Goal: Communication & Community: Answer question/provide support

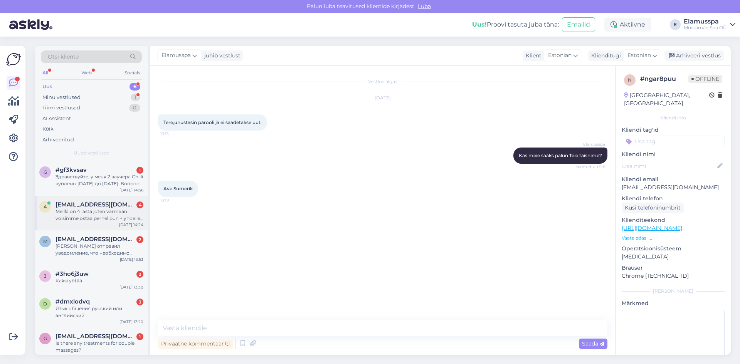
scroll to position [7, 0]
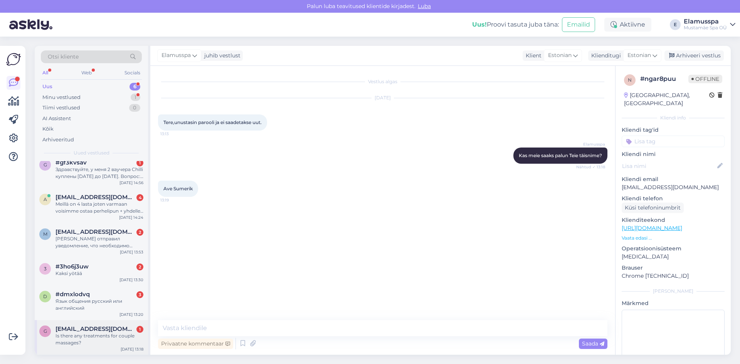
click at [55, 331] on span "[EMAIL_ADDRESS][DOMAIN_NAME]" at bounding box center [95, 329] width 80 height 7
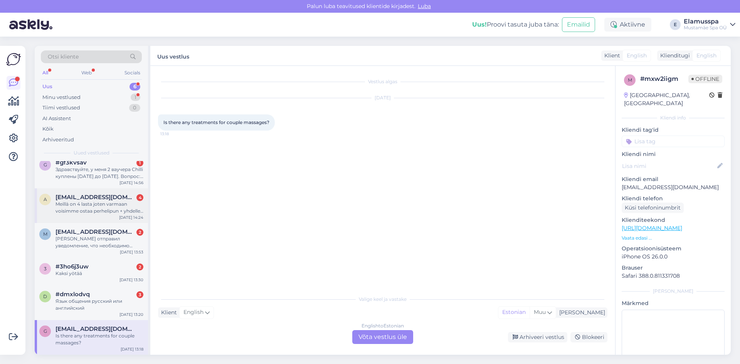
scroll to position [0, 0]
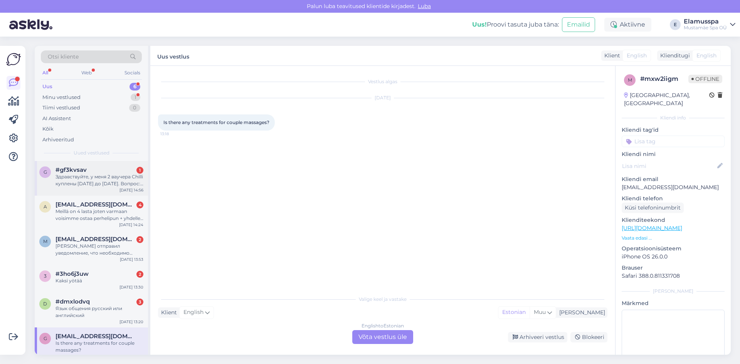
click at [112, 174] on div "Здравствуйте, у меня 2 ваучера Chilli куплены 26.08.2025 до 06.10.2025. Вопрос:…" at bounding box center [99, 180] width 88 height 14
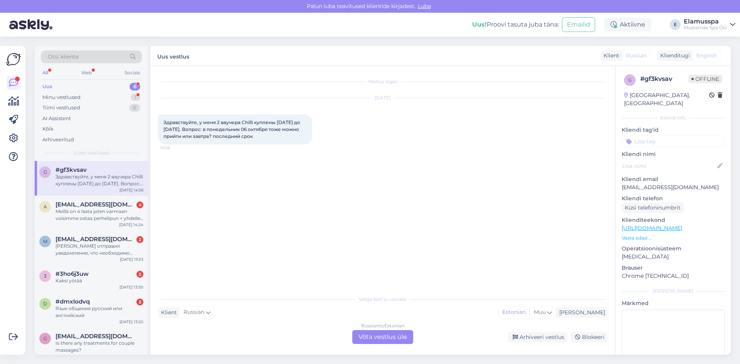
click at [372, 339] on div "Russian to Estonian Võta vestlus üle" at bounding box center [382, 337] width 61 height 14
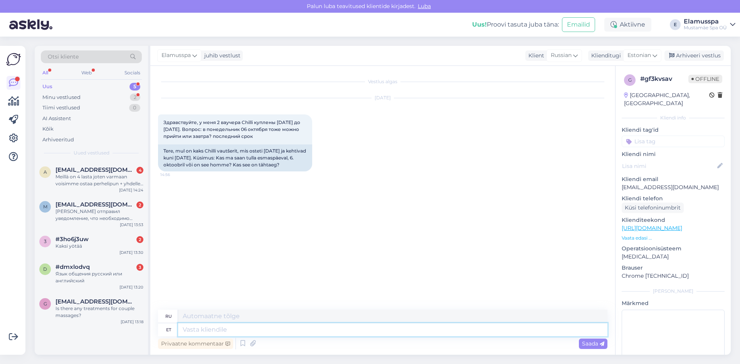
click at [310, 332] on textarea at bounding box center [392, 329] width 429 height 13
type textarea "Здравствуйте, да, можно"
click at [419, 327] on textarea "Здравствуйте, да, можно" at bounding box center [392, 329] width 429 height 13
type textarea "Здравствуйте, да, можно"
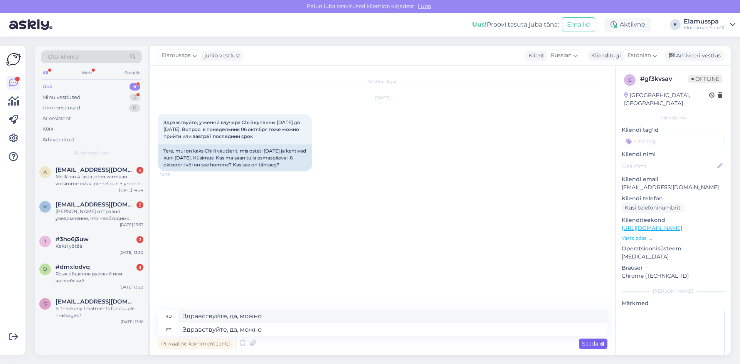
click at [586, 345] on span "Saada" at bounding box center [593, 343] width 22 height 7
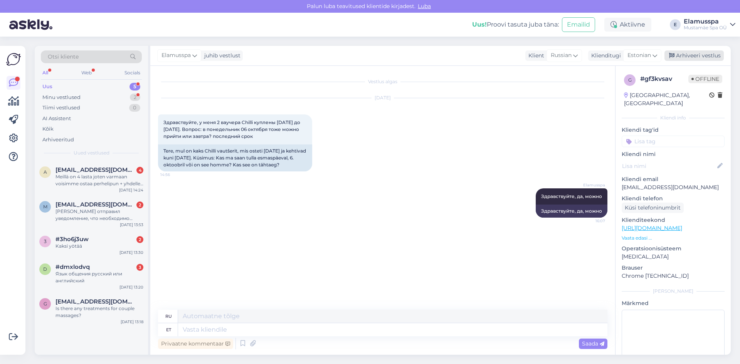
click at [677, 51] on div "Arhiveeri vestlus" at bounding box center [693, 55] width 59 height 10
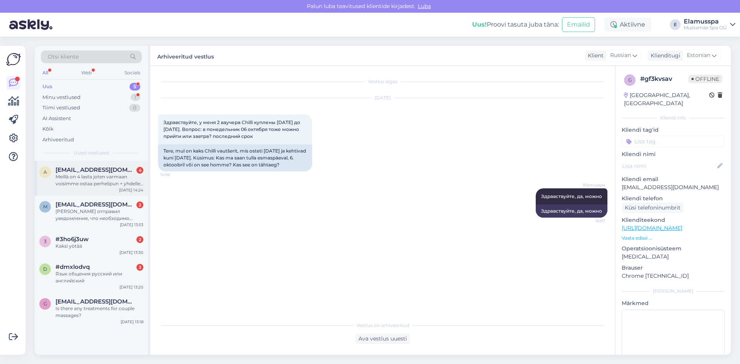
click at [89, 170] on span "[EMAIL_ADDRESS][DOMAIN_NAME]" at bounding box center [95, 169] width 80 height 7
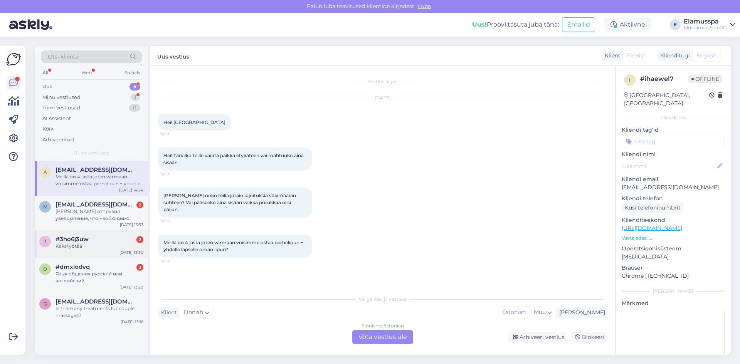
click at [94, 235] on div "3 #3ho6j3uw 2 Kaksi yötää Oct 2 13:30" at bounding box center [91, 244] width 113 height 28
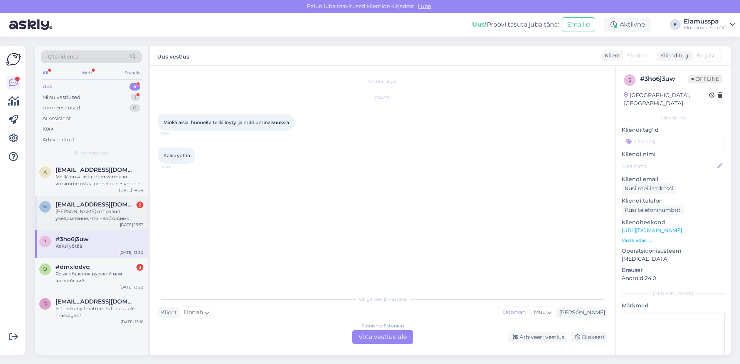
click at [96, 209] on div "[PERSON_NAME] отправил уведомление, что необходимо связаться с поставщиком услу…" at bounding box center [99, 215] width 88 height 14
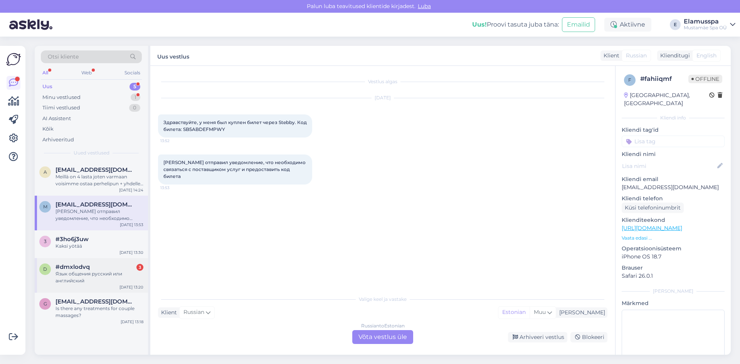
click at [94, 272] on div "Язык общения русский или английский" at bounding box center [99, 277] width 88 height 14
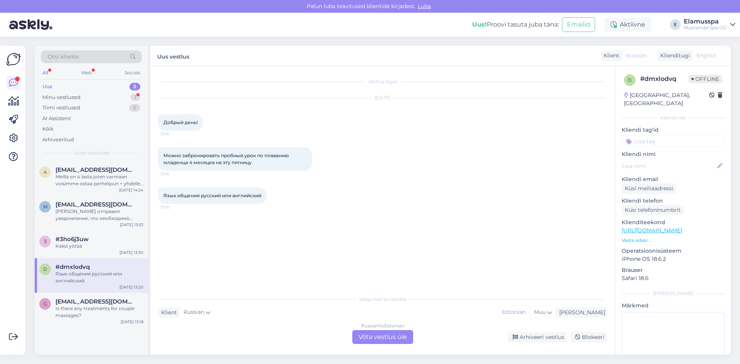
click at [385, 341] on div "Russian to Estonian Võta vestlus üle" at bounding box center [382, 337] width 61 height 14
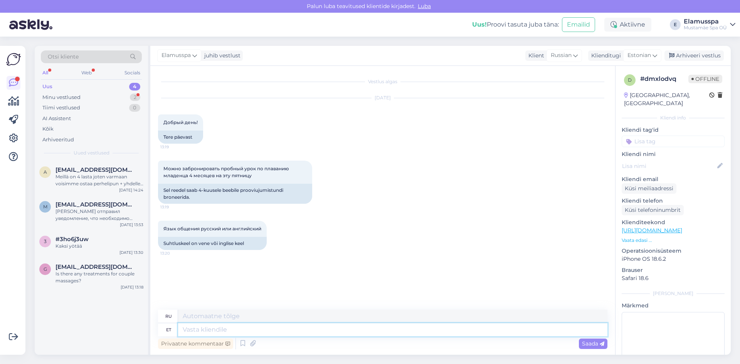
click at [230, 332] on textarea at bounding box center [392, 329] width 429 height 13
type textarea "Е"
type textarea "Евросоюз"
type textarea "T"
type textarea "Т"
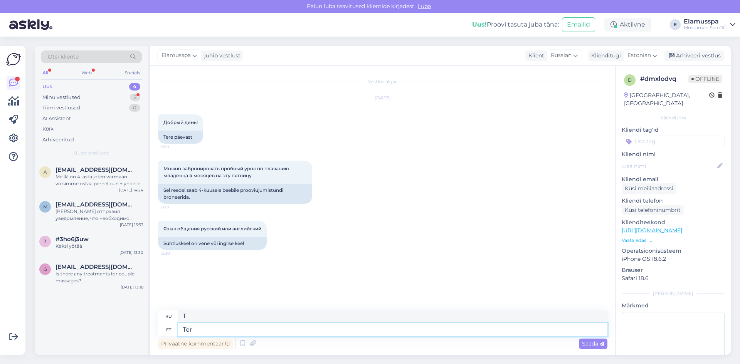
type textarea "Tere"
type textarea "Привет"
type textarea "Tere!"
type textarea "Привет!"
type textarea "Tere! Kahjuks"
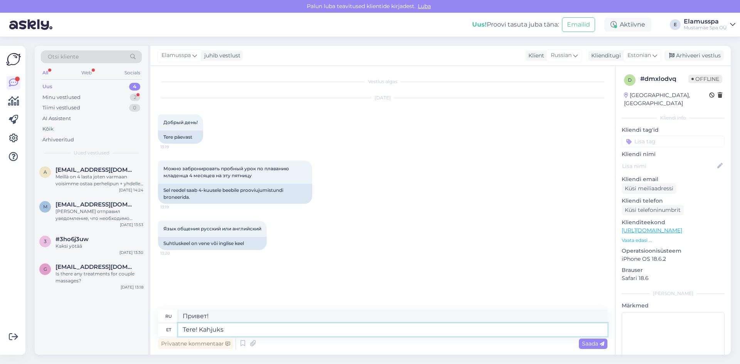
type textarea "Здравствуйте! К сожалению."
type textarea "Tere! Kahjuks me"
type textarea "Здравствуйте! К сожалению, м"
type textarea "Tere! Kahjuks meie"
type textarea "Здравствуйте! К сожалению, мы"
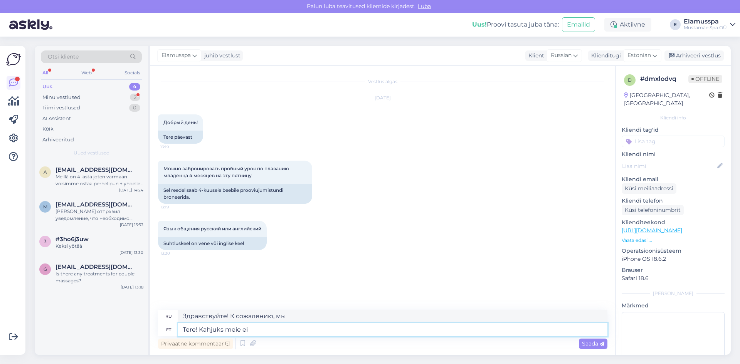
type textarea "Tere! Kahjuks meie ei"
type textarea "Здравствуйте! К сожалению, у нас нет"
type textarea "Tere! Kahjuks meie ei paku"
type textarea "Здравствуйте! К сожалению, мы не предлагаем"
type textarea "Tere! Kahjuks meie ei paku beebide"
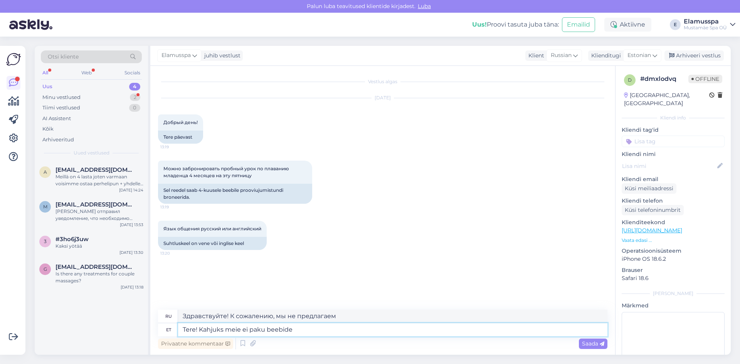
type textarea "Здравствуйте! К сожалению, мы не предлагаем детское питание."
type textarea "Tere! Kahjuks meie ei paku beebide uju"
type textarea "Здравствуйте! К сожалению, мы не предлагаем услуги грудничкового плавания."
type textarea "Tere! Kahjuks meie ei paku beebide ujutamist,"
type textarea "Здравствуйте! К сожалению, мы не предлагаем грудничковое плавание."
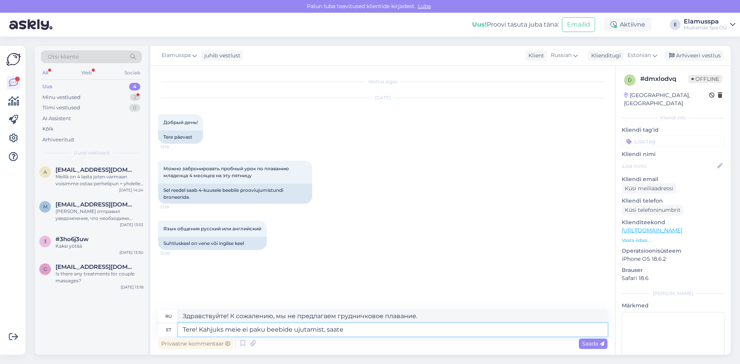
type textarea "Tere! Kahjuks meie ei paku beebide ujutamist, saate v"
type textarea "Здравствуйте! К сожалению, мы не предлагаем грудничковое плавание, вы можете"
type textarea "Tere! Kahjuks meie ei paku beebide ujutamist, saate võtta"
type textarea "Здравствуйте! К сожалению, мы не предлагаем грудничковое плавание, вы можете вз…"
type textarea "Tere! Kahjuks meie ei paku beebide ujutamist, saate võtta ü"
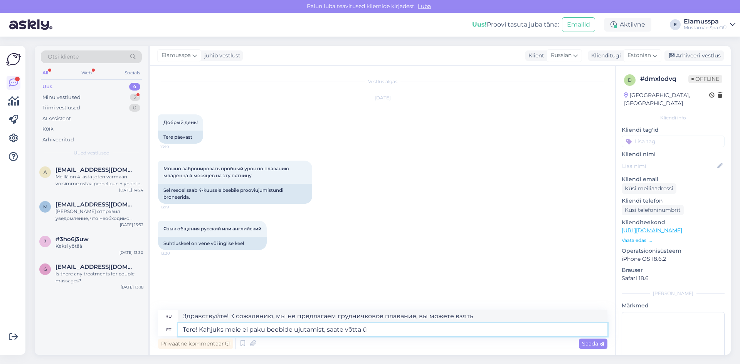
type textarea "Здравствуйте! К сожалению, мы не предлагаем плавание для младенцев, вы можете в…"
type textarea "Tere! Kahjuks meie ei paku beebide ujutamist, saate võtta ühe"
type textarea "Здравствуйте! К сожалению, мы не предлагаем плавание для младенцев, но вы может…"
type textarea "Tere! Kahjuks meie ei paku beebide ujutamist, saate võtta ühendust"
type textarea "Здравствуйте! К сожалению, мы не предлагаем плавание для грудничков. Свяжитесь …"
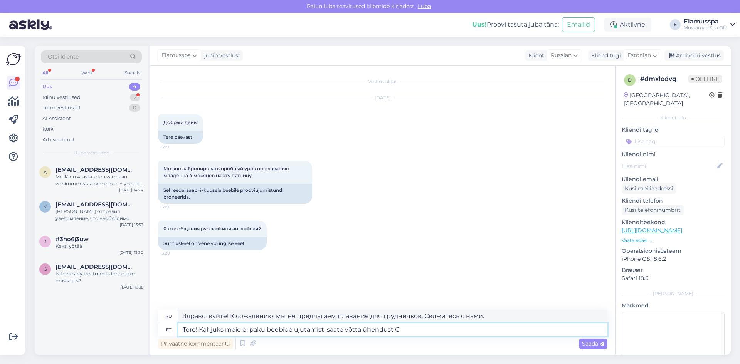
type textarea "Tere! Kahjuks meie ei paku beebide ujutamist, saate võtta ühendust Gr"
type textarea "Здравствуйте! К сожалению, мы не предлагаем грудничковое плавание. Вы можете св…"
type textarea "Tere! Kahjuks meie ei paku beebide ujutamist, saate võtta ühendust Garant"
type textarea "Здравствуйте! К сожалению, мы не предлагаем грудничковое плавание. Вы можете об…"
type textarea "Tere! Kahjuks meie ei paku beebide ujutamist, saate võtta ühendust Garant võ"
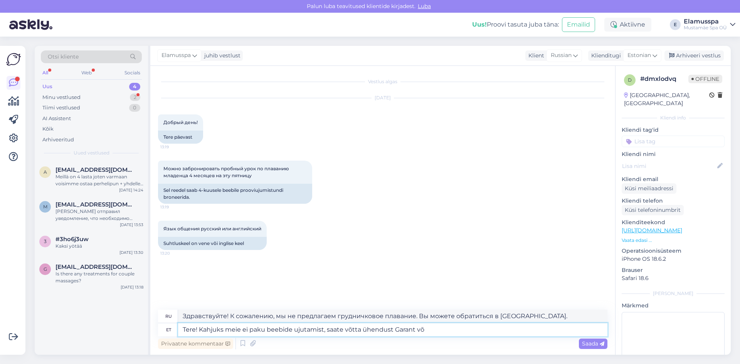
type textarea "Здравствуйте! К сожалению, мы не предлагаем грудничковое плавание. Вы можете об…"
type textarea "Tere! Kahjuks meie ei paku beebide ujutamist, saate võtta ühendust Garant või"
type textarea "Здравствуйте! К сожалению, мы не предлагаем грудничковое плавание. Вы можете св…"
type textarea "Tere! Kahjuks meie ei paku beebide ujutamist, saate võtta ühendust Garant või U"
type textarea "Здравствуйте! К сожалению, мы не предлагаем грудничковое плавание. Вы можете об…"
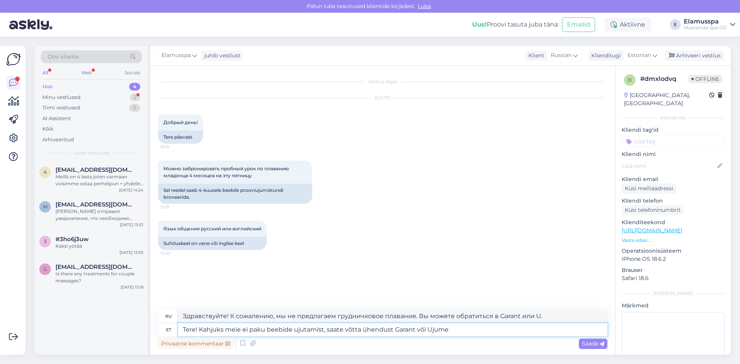
type textarea "Tere! Kahjuks meie ei paku beebide ujutamist, saate võtta ühendust Garant või U…"
type textarea "Здравствуйте! К сожалению, мы не предлагаем услуги по плаванию для грудничков. …"
type textarea "Tere! Kahjuks meie ei paku beebide ujutamist, saate võtta ühendust Garant või U…"
type textarea "Здравствуйте! К сожалению, мы не предлагаем плавание для грудничков. Вы можете …"
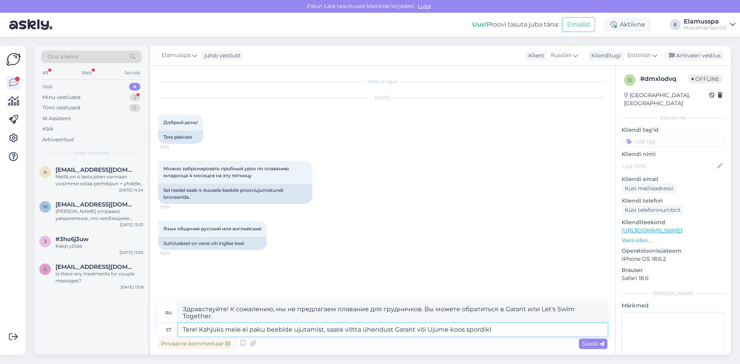
type textarea "Tere! Kahjuks meie ei paku beebide ujutamist, saate võtta ühendust Garant või U…"
type textarea "Здравствуйте! К сожалению, у нас нет занятий по грудничковому плаванию, вы може…"
type textarea "Tere! Kahjuks meie ei paku beebide ujutamist, saate võtta ühendust Garant või U…"
type textarea "Здравствуйте! К сожалению, мы не предлагаем плавание для грудничков. Вы можете …"
type textarea "Tere! Kahjuks meie ei paku beebide ujutamist, saate võtta ühendust Garant või U…"
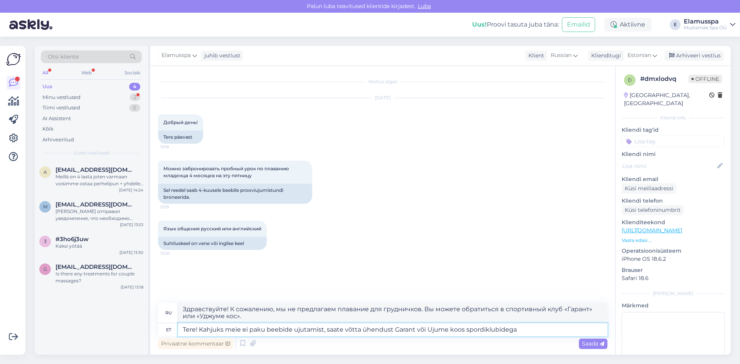
type textarea "Здравствуйте! К сожалению, у нас нет занятий по грудничковому плаванию. Вы може…"
type textarea "Tere! Kahjuks meie ei paku beebide ujutamist, saate [PERSON_NAME] ühendust Gara…"
type textarea "Здравствуйте! К сожалению, у нас нет занятий по грудничковому плаванию, вы може…"
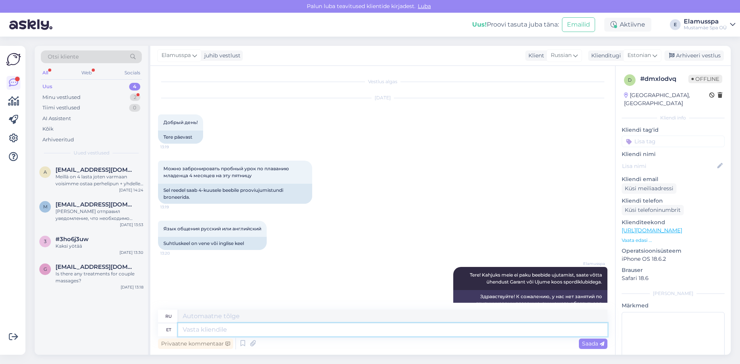
scroll to position [23, 0]
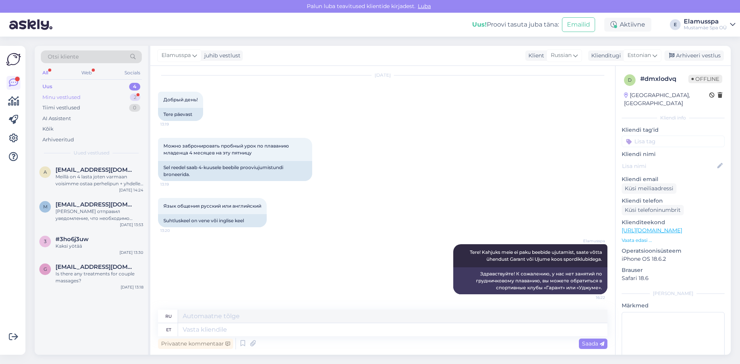
click at [94, 92] on div "Minu vestlused 2" at bounding box center [91, 97] width 101 height 11
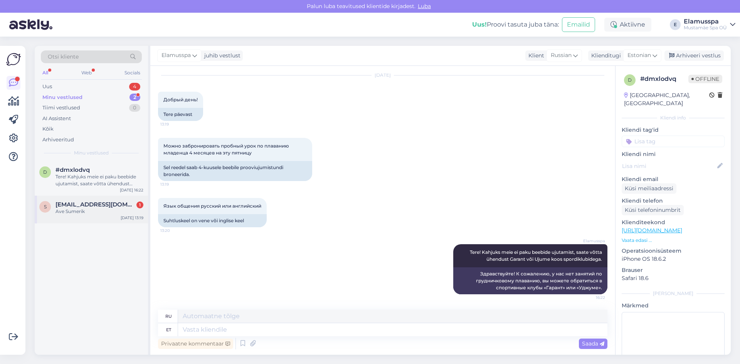
click at [85, 202] on span "[EMAIL_ADDRESS][DOMAIN_NAME]" at bounding box center [95, 204] width 80 height 7
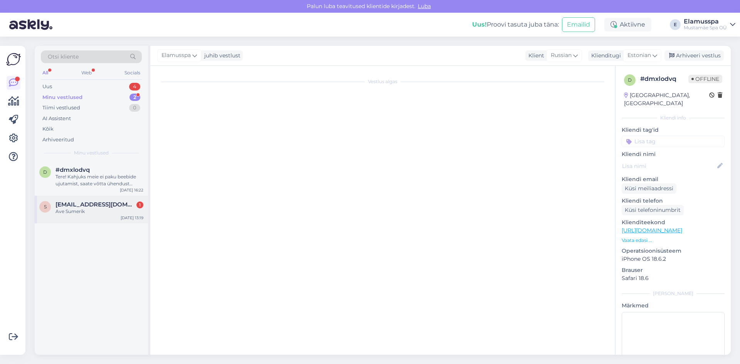
scroll to position [0, 0]
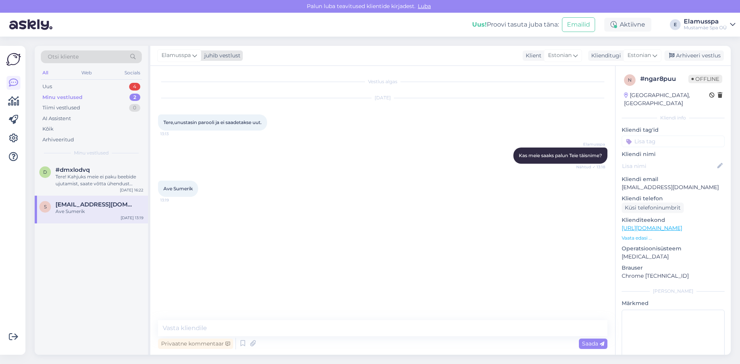
click at [181, 60] on div "Elamusspa" at bounding box center [179, 55] width 44 height 12
click at [191, 112] on div "Kati Kalden" at bounding box center [200, 108] width 66 height 9
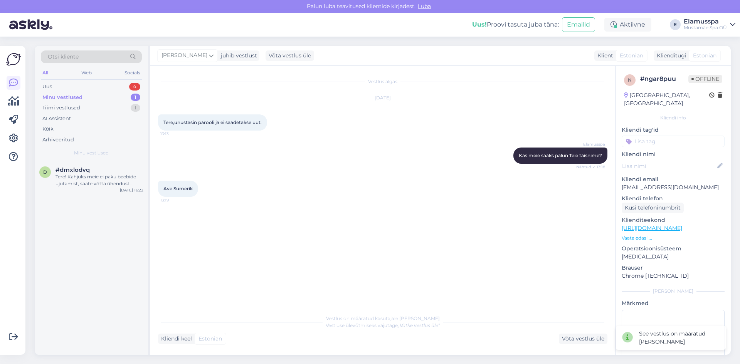
click at [125, 96] on div "Minu vestlused 1" at bounding box center [91, 97] width 101 height 11
click at [117, 90] on div "Uus 4" at bounding box center [91, 86] width 101 height 11
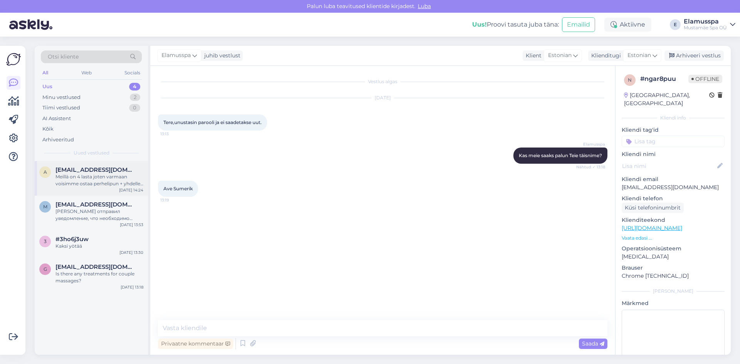
click at [83, 181] on div "Meillä on 4 [PERSON_NAME] varmaan voisimme ostaa perhelipun + yhdelle lapselle …" at bounding box center [99, 180] width 88 height 14
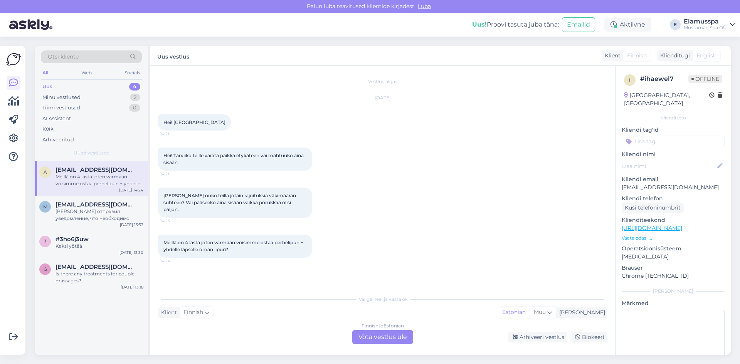
click at [359, 332] on div "Finnish to Estonian Võta vestlus üle" at bounding box center [382, 337] width 61 height 14
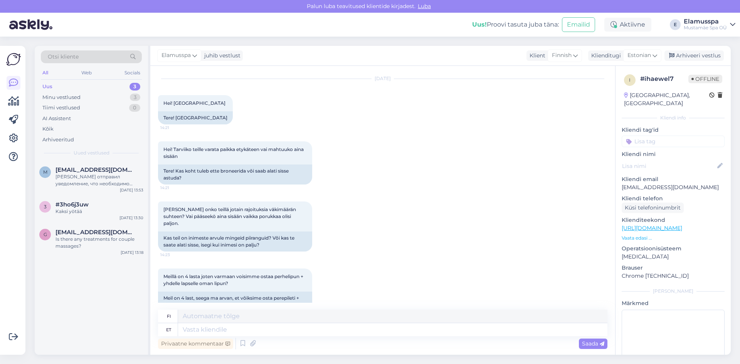
scroll to position [30, 0]
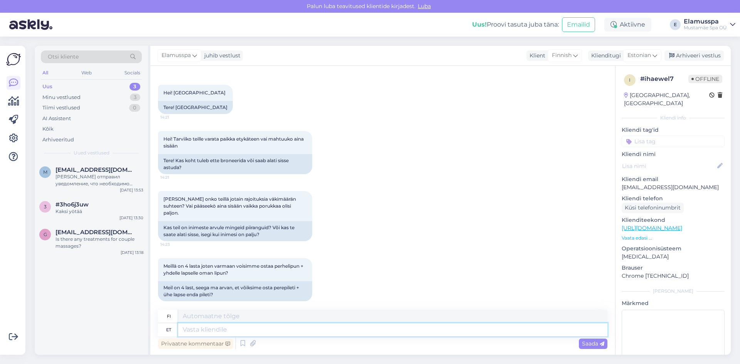
click at [227, 330] on textarea at bounding box center [392, 329] width 429 height 13
type textarea "Tere"
type textarea "Hei"
type textarea "Tere!"
type textarea "Hei!"
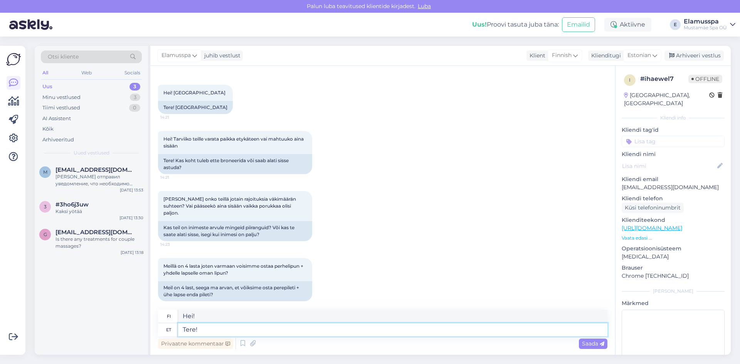
click at [213, 329] on textarea "Tere!" at bounding box center [392, 329] width 429 height 13
type textarea "Tere! Te"
type textarea "Hei! Sinä"
type textarea "Tere! Te e"
type textarea "Hei! Olet"
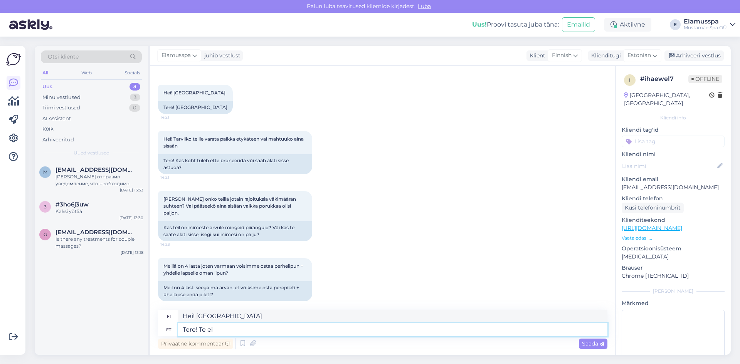
type textarea "Tere! Te ei"
type textarea "Hei! Et ole"
type textarea "Tere! Te ei pea"
type textarea "Hei! Sinun ei tarvitse"
type textarea "Tere! Te ei pea ette bro"
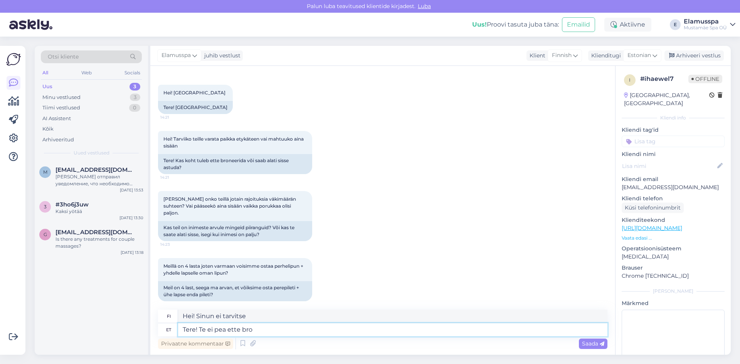
type textarea "Hei! Sinun ei tarvitse odottaa, br"
type textarea "Tere! Te ei pea ette broneerima"
type textarea "Hei! Sinun ei tarvitse varata etukäteen."
type textarea "Tere! Te ei pea ette broneerima. I"
type textarea "Hei! Sinun ei tarvitse varata etukäteen. Minä"
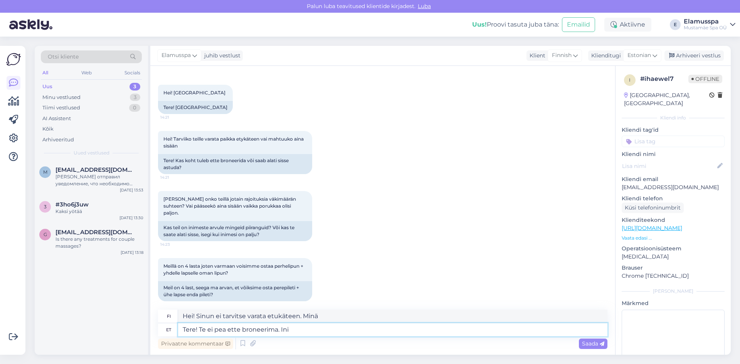
type textarea "Tere! Te ei pea ette broneerima. Inim"
type textarea "Hei! Sinun ei tarvitse varata etukäteen. Ihminen"
type textarea "Tere! Te ei pea ette broneerima. Inimestele"
type textarea "Hei! Sinun ei tarvitse varata etukäteen. Ihmisille"
type textarea "Tere! Te ei pea ette broneerima. Inimestele on m"
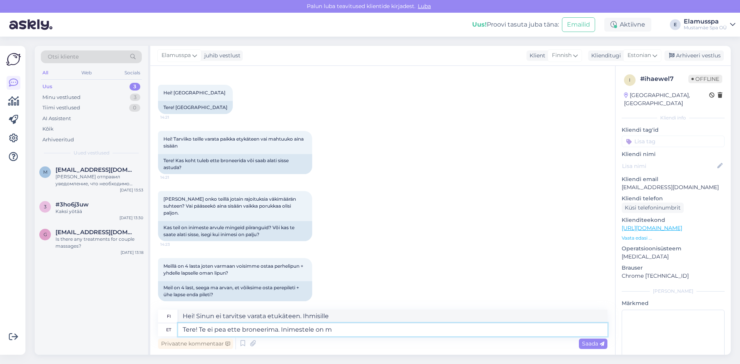
type textarea "Hei! Sinun ei tarvitse varata etukäteen. Kaikki ovat tervetulleita."
type textarea "Tere! Te ei pea ette broneerima. Inimestele on meil"
type textarea "Hei! Sinun ei tarvitse varata etukäteen. Meillä on ihmisiä"
type textarea "Tere! Te ei pea ette broneerima. Inimestele on meil e"
type textarea "Hei! Sinun ei tarvitse varata etukäteen. Meillä on e"
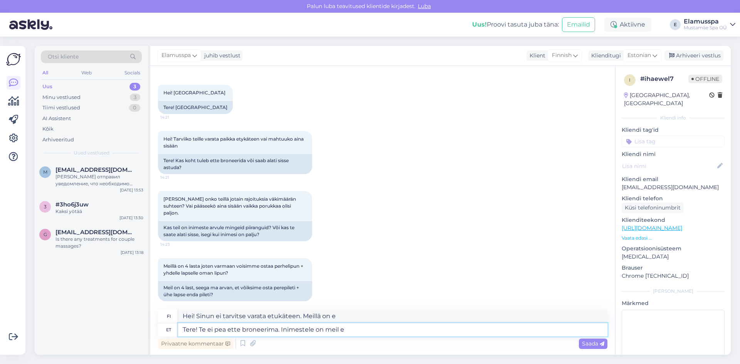
type textarea "Tere! Te ei pea ette broneerima. Inimestele on meil"
type textarea "Hei! Sinun ei tarvitse varata etukäteen. Meillä on ihmisiä"
type textarea "Tere! Te ei pea ette broneerima. Inimestele on meil E"
type textarea "Hei! Sinun ei tarvitse varata etukäteen. Meillä on E ihmisille."
type textarea "Tere! Te ei pea ette broneerima. Inimestele on meil El"
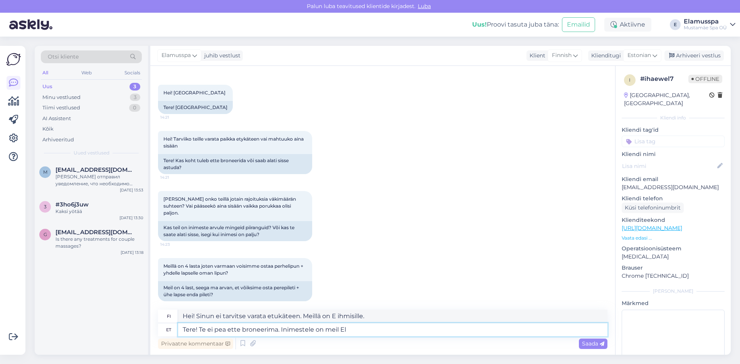
type textarea "Hei! Sinun ei tarvitse varata etukäteen. Meillä on El ihmisille."
type textarea "Tere! Te ei pea ette broneerima. Inimestele on meil Elam"
type textarea "Hei! Sinun ei tarvitse varata etukäteen. Meillä on Ela ihmisille."
type textarea "Tere! Te ei pea ette broneerima. Inimestele on meil Elamus"
type textarea "Hei! Sinun ei tarvitse varata etukäteen. Meillä on Elamus ihmisille"
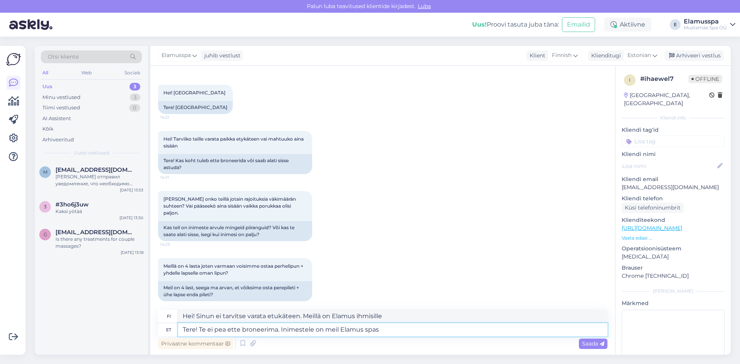
type textarea "Tere! Te ei pea ette broneerima. Inimestele on meil Elamus spas"
type textarea "Hei! Sinun ei tarvitse varata etukäteen. Meillä on Elamus-kylpylöitä ihmisille"
type textarea "Tere! Te ei pea ette broneerima. Inimestele on meil Elamus spas p"
type textarea "Hei! Sinun ei tarvitse varata etukäteen. Meillä on Elamus-kylpylöitä ihmisille."
type textarea "Tere! Te ei pea ette broneerima. Inimestele on meil Elamus spas piirang,"
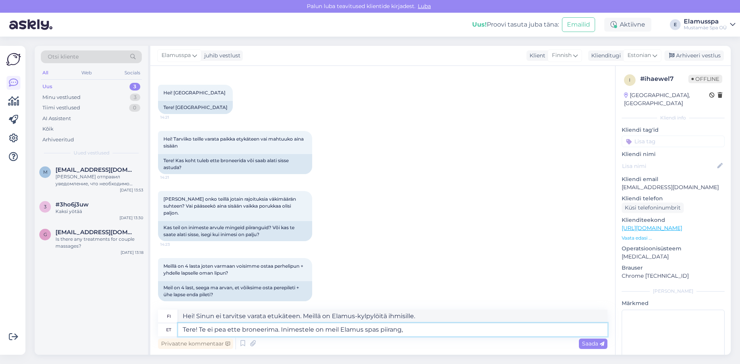
type textarea "Hei! Sinun ei tarvitse varata etukäteen. Elamus-kylpylöissä on henkilömäärän ra…"
type textarea "Tere! Te ei pea ette broneerima. Inimestele on meil Elamus spas piirang, et"
type textarea "Hei! Sinun ei tarvitse varata etukäteen. Elamus-kylpylöissä on henkilömäärän ra…"
type textarea "Tere! Te ei pea ette broneerima. Inimestele on meil Elamus spas piirang, et ma"
type textarea "Hei! Sinun ei tarvitse varata etukäteen. Elamus-kylpylöissä on henkilömäärän ra…"
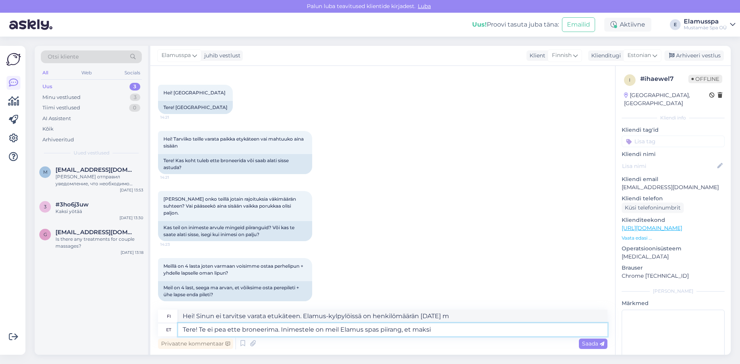
type textarea "Tere! Te ei pea ette broneerima. Inimestele on meil Elamus spas piirang, et mak…"
type textarea "Hei! Sinun ei tarvitse varata etukäteen. Elamus-kylpylöissä on henkilömäärän ra…"
type textarea "Tere! Te ei pea ette broneerima. Inimestele on meil Elamus spas piirang, et mak…"
type textarea "Hei! Sinun ei tarvitse varata etukäteen. Elamus-kylpylöissä on henkilömäärän ra…"
type textarea "Tere! Te ei pea ette broneerima. Inimestele on meil Elamus spas piirang, et mak…"
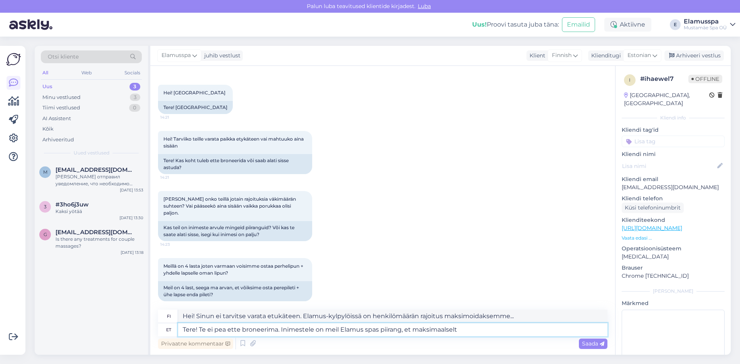
type textarea "Hei! Sinun ei tarvitse varata etukäteen. Elamus-kylpylöissä on henkilömäärän ra…"
type textarea "Tere! Te ei pea ette broneerima. Inimestele on meil Elamus spas piirang, et mak…"
type textarea "Hei! Sinun ei tarvitse varata etukäteen. Elamus-kylpylöissä on henkilömäärän ra…"
type textarea "Tere! Te ei pea ette broneerima. Inimestele on meil Elamus spas piirang, et mak…"
type textarea "Hei! Sinun ei tarvitse varata etukäteen. Elamus-kylpylöissä on henkilömäärän yl…"
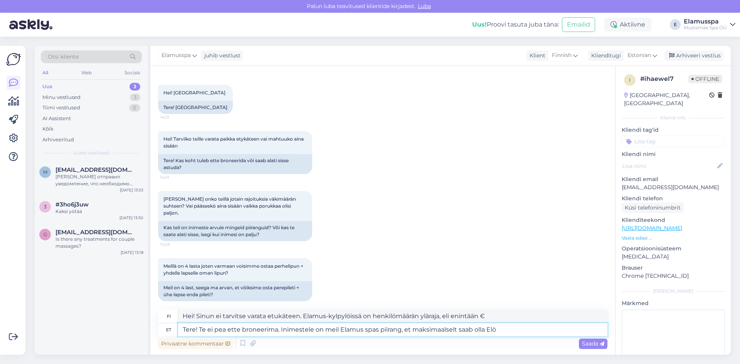
type textarea "Tere! Te ei pea ette broneerima. Inimestele on meil Elamus spas piirang, et mak…"
type textarea "Hei! Sinun ei tarvitse varata etukäteen. Elamus-kylpylöissä on henkilömäärän ra…"
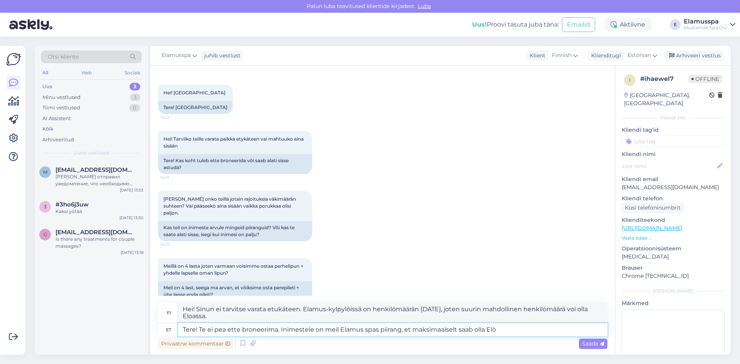
type textarea "Tere! Te ei pea ette broneerima. Inimestele on meil Elamus spas piirang, et mak…"
type textarea "Hei! Sinun ei tarvitse varata etukäteen. Elamus-kylpylöissä on henkilömäärän ra…"
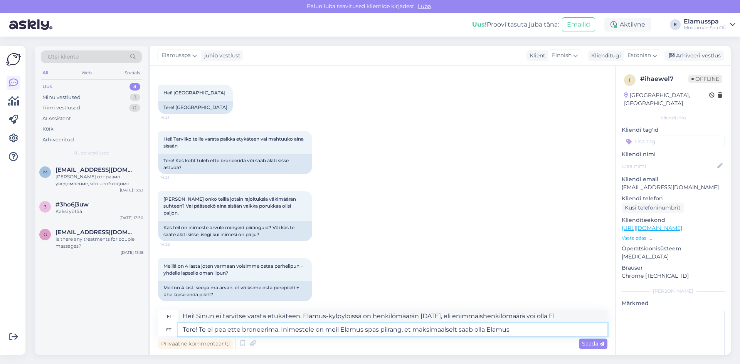
type textarea "Tere! Te ei pea ette broneerima. Inimestele on meil Elamus spas piirang, et mak…"
type textarea "Hei! Sinun ei tarvitse varata etukäteen. Elamuksen kylpylöissä on henkilömäärän…"
type textarea "Tere! Te ei pea ette broneerima. Inimestele on meil Elamus spas piirang, et mak…"
type textarea "Hei! Sinun ei tarvitse varata etukäteen. Elamus-kylpylöissä on henkilömäärän ra…"
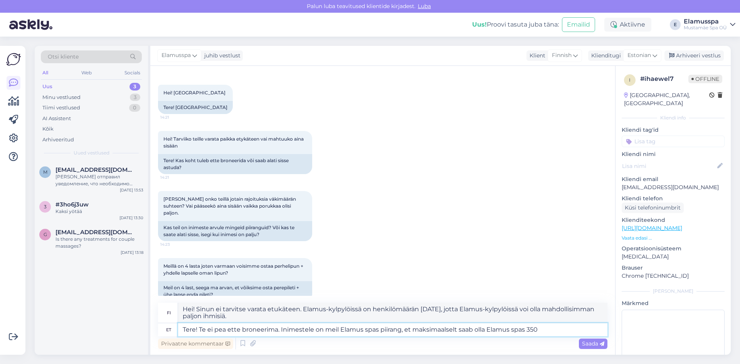
type textarea "Tere! Te ei pea ette broneerima. Inimestele on meil Elamus spas piirang, et mak…"
type textarea "Hei! Sinun ei tarvitse varata etukäteen. Elamus-kylpylöissä on 350 henkilön raj…"
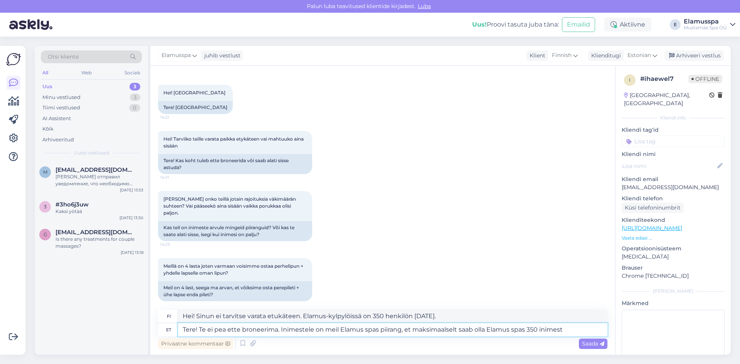
type textarea "Tere! Te ei pea ette broneerima. Inimestele on meil Elamus spas piirang, et mak…"
type textarea "Hei! Sinun ei tarvitse varata etukäteen. Elamus-kylpylöissä on henkilömäärän ra…"
type textarea "Tere! Te ei pea ette broneerima. Inimestele on meil Elamus spas piirang, et mak…"
type textarea "Hei! Sinun ei tarvitse varata etukäteen. Elamus-kylpylöissä on henkilömäärän ra…"
type textarea "Tere! Te ei pea ette broneerima. Inimestele on meil Elamus spas piirang, et mak…"
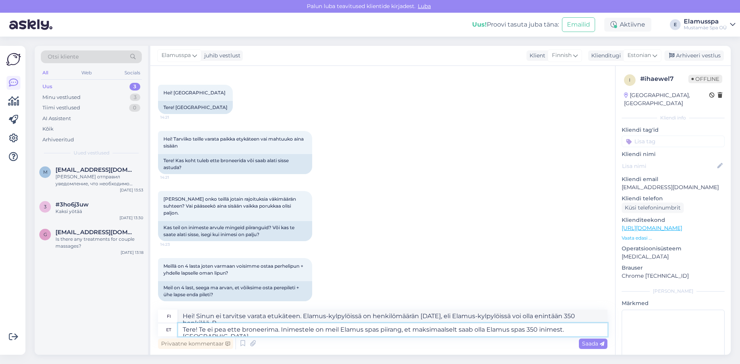
type textarea "Hei! Sinun ei tarvitse varata etukäteen. Elamus-kylpylöissä on henkilömäärän ra…"
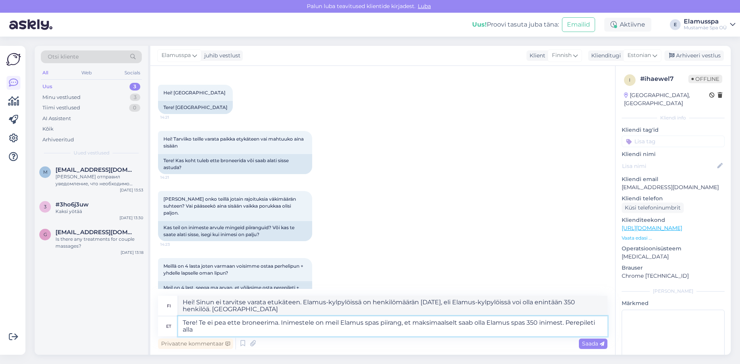
type textarea "Tere! Te ei pea ette broneerima. Inimestele on meil Elamus spas piirang, et mak…"
type textarea "Hei! Sinun ei tarvitse varata etukäteen. Elamus-kylpylöissä on henkilömäärän ra…"
type textarea "Tere! Te ei pea ette broneerima. Inimestele on meil Elamus spas piirang, et mak…"
type textarea "Hei! Sinun ei tarvitse varata etukäteen. Elamus-kylpylöissä on henkilömäärän ra…"
type textarea "Tere! Te ei pea ette broneerima. Inimestele on meil Elamus spas piirang, et mak…"
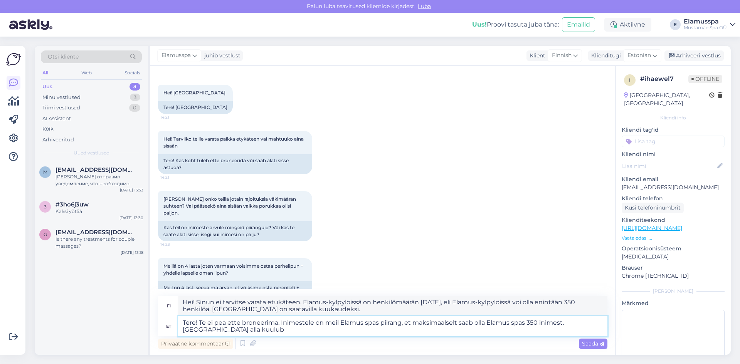
type textarea "Hei! Sinun ei tarvitse varata etukäteen. Elamus-kylpylöissä on henkilömäärän ra…"
type textarea "Tere! Te ei pea ette broneerima. Inimestele on meil Elamus spas piirang, et mak…"
type textarea "Hei! Sinun ei tarvitse varata etukäteen. Elamus-kylpylöissä on henkilömäärän ra…"
type textarea "Tere! Te ei pea ette broneerima. Inimestele on meil Elamus spas piirang, et mak…"
type textarea "Hei! Sinun ei tarvitse varata etukäteen. Elamus-kylpylöissä on henkilömäärän ra…"
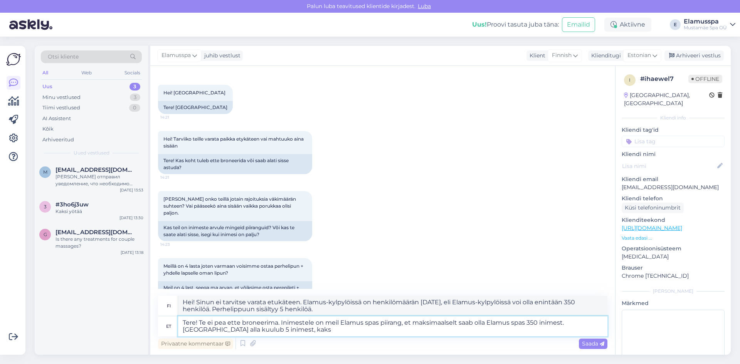
type textarea "Tere! Te ei pea ette broneerima. Inimestele on meil Elamus spas piirang, et mak…"
type textarea "Hei! Sinun ei tarvitse varata etukäteen. Elamus-kylpylöissä on henkilömäärän ra…"
type textarea "Tere! Te ei pea ette broneerima. Inimestele on meil Elamus spas piirang, et mak…"
type textarea "Hei! Sinun ei tarvitse varata etukäteen. Elamus-kylpylöissä on henkilömäärän ra…"
type textarea "Tere! Te ei pea ette broneerima. Inimestele on meil Elamus spas piirang, et mak…"
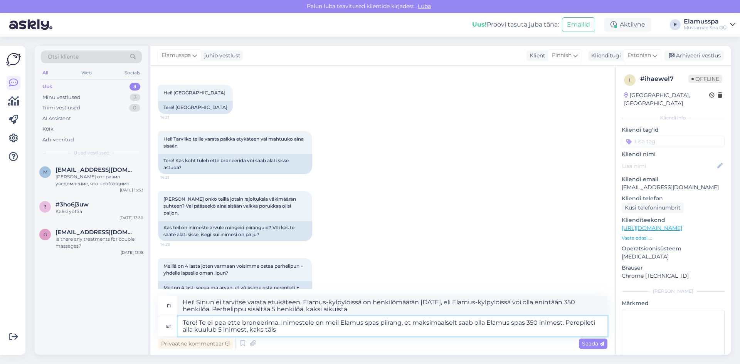
type textarea "Hei! Sinun ei tarvitse varata etukäteen. Elamus-kylpylöissä on henkilömäärän ra…"
type textarea "Tere! Te ei pea ette broneerima. Inimestele on meil Elamus spas piirang, et mak…"
type textarea "Hei! Sinun ei tarvitse varata etukäteen. Elamus-kylpylöissä on henkilömäärän ra…"
type textarea "Tere! Te ei pea ette broneerima. Inimestele on meil Elamus spas piirang, et mak…"
type textarea "Hei! Sinun ei tarvitse varata etukäteen. Elamus-kylpylöissä on henkilömäärän ra…"
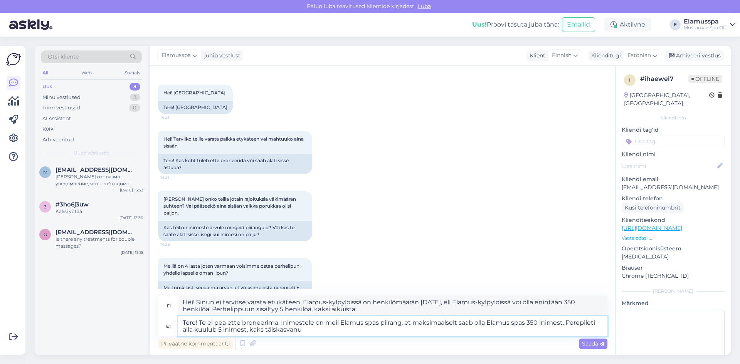
type textarea "Tere! Te ei pea ette broneerima. Inimestele on meil Elamus spas piirang, et mak…"
type textarea "Hei! Sinun ei tarvitse varata etukäteen. Elamus-kylpylöissä on henkilömäärän ra…"
type textarea "Tere! Te ei pea ette broneerima. Inimestele on meil Elamus spas piirang, et mak…"
type textarea "Hei! Sinun ei tarvitse varata etukäteen. Elamus-kylpylöissä on henkilömäärän ra…"
type textarea "Tere! Te ei pea ette broneerima. Inimestele on meil Elamus spas piirang, et mak…"
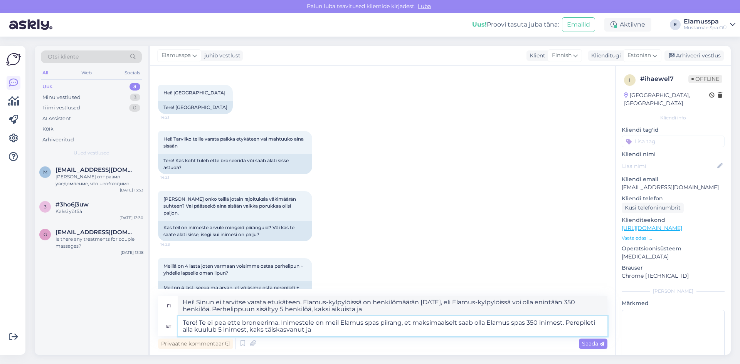
type textarea "Hei! Sinun ei tarvitse varata etukäteen. Elamus-kylpylöissä on henkilömäärän ra…"
type textarea "Tere! Te ei pea ette broneerima. Inimestele on meil Elamus spas piirang, et mak…"
type textarea "Hei! Sinun ei tarvitse varata etukäteen. Elamus-kylpylöissä on henkilömäärän ra…"
type textarea "Tere! Te ei pea ette broneerima. Inimestele on meil Elamus spas piirang, et mak…"
type textarea "Hei! Sinun ei tarvitse varata etukäteen. Elamus-kylpylöissä on henkilömäärän [D…"
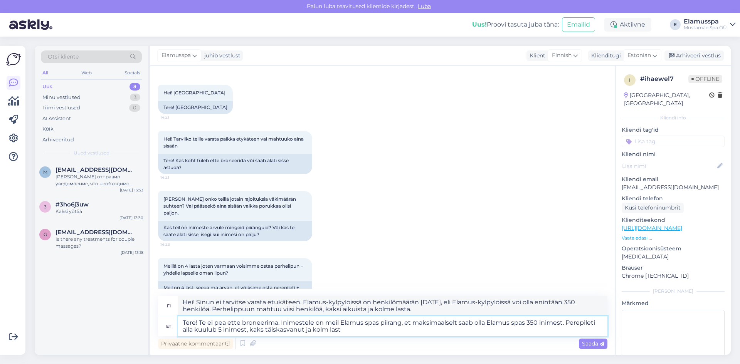
type textarea "Tere! Te ei pea ette broneerima. Inimestele on meil Elamus spas piirang, et mak…"
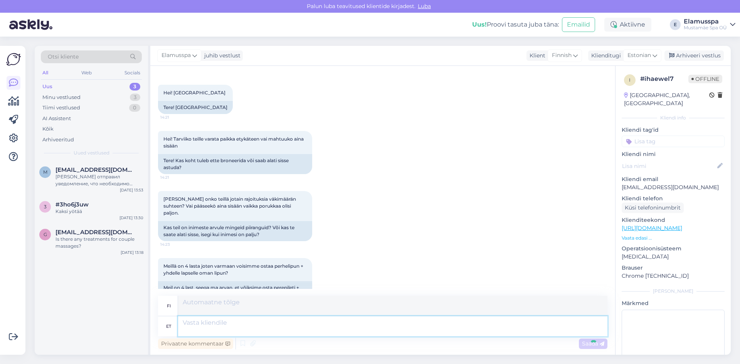
scroll to position [118, 0]
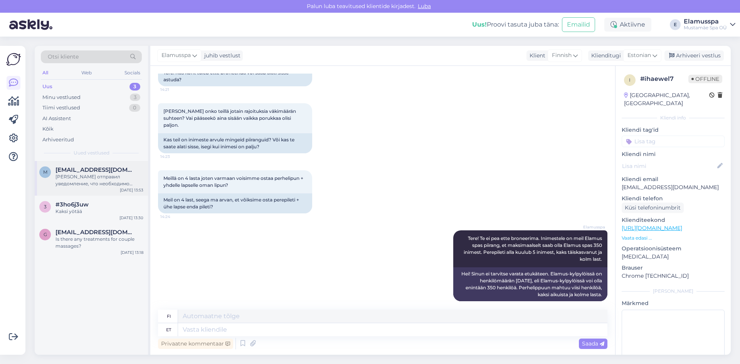
click at [97, 173] on div "[PERSON_NAME] отправил уведомление, что необходимо связаться с поставщиком услу…" at bounding box center [99, 180] width 88 height 14
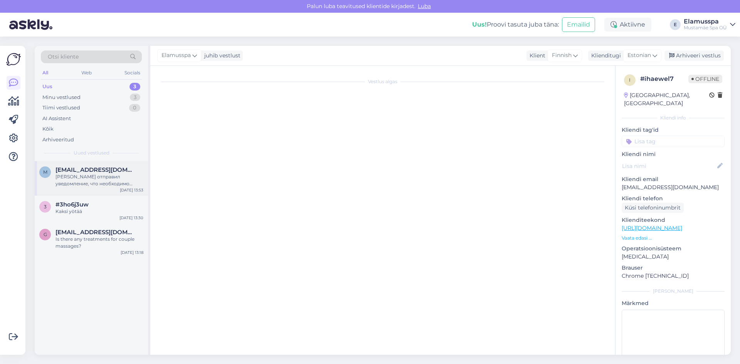
scroll to position [0, 0]
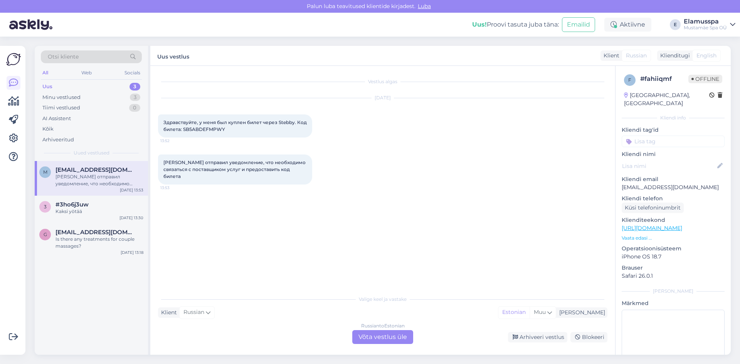
click at [405, 333] on div "Russian to Estonian Võta vestlus üle" at bounding box center [382, 337] width 61 height 14
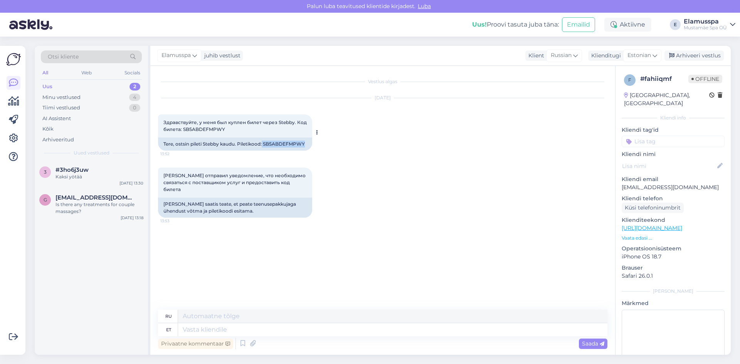
drag, startPoint x: 264, startPoint y: 144, endPoint x: 307, endPoint y: 141, distance: 43.3
click at [307, 141] on div "Tere, ostsin pileti Stebby kaudu. Piletikood: SB5ABDEFMPWY" at bounding box center [235, 144] width 154 height 13
copy div "SB5ABDEFMPWY"
click at [243, 334] on textarea at bounding box center [392, 329] width 429 height 13
type textarea "T"
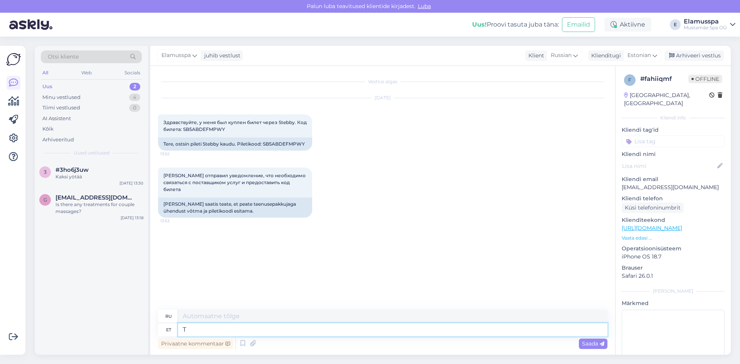
type textarea "Т"
type textarea "TERE"
type textarea "ПРИВЕТ"
type textarea "T"
type textarea "Т"
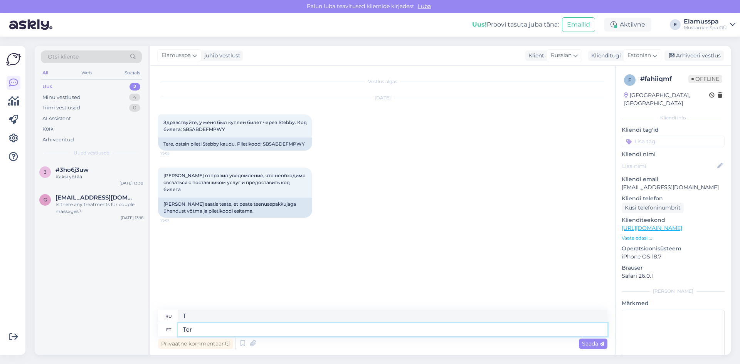
type textarea "Tere"
type textarea "Привет"
type textarea "Tere,"
type textarea "Привет,"
type textarea "Tere, pike"
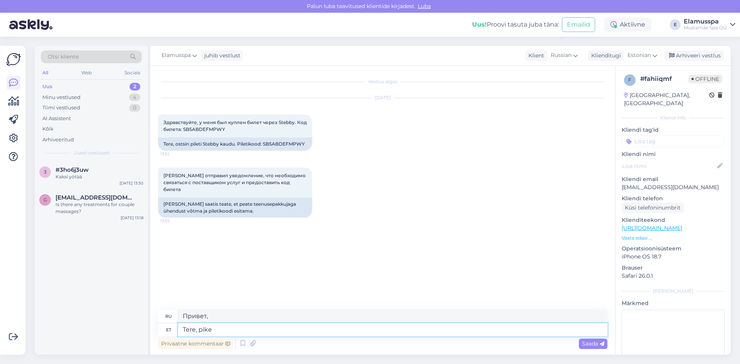
type textarea "Привет, пик"
type textarea "Tere, piken"
type textarea "Привет, высокий"
type textarea "Tere, pikendasime"
type textarea "Здравствуйте, мы продлили"
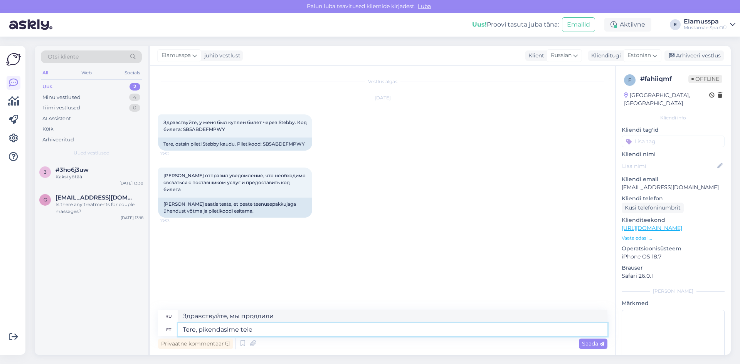
type textarea "Tere, pikendasime teie"
type textarea "Здравствуйте, мы продлили ваш"
type textarea "Tere, pikendasime teie piletit"
type textarea "Здравствуйте, мы продлили ваш билет."
type textarea "Tere, pikendasime teie piletit 30"
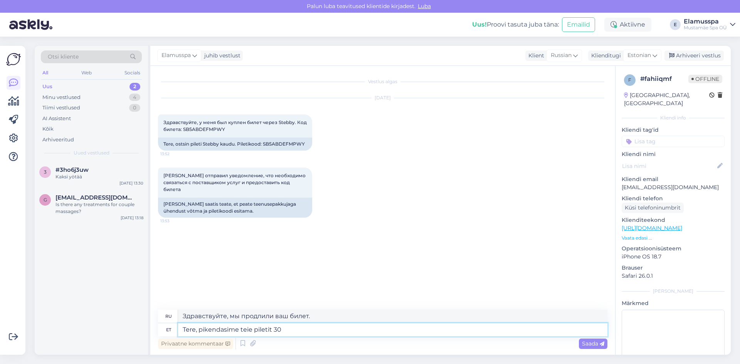
type textarea "Здравствуйте, мы продлили ваш билет на 30"
type textarea "Tere, pikendasime teie piletit 30 pä"
type textarea "Здравствуйте, мы продлили ваш билет на 30 дней."
type textarea "Tere, pikendasime teie piletit 30 päeva. P"
type textarea "Здравствуйте, мы продлили ваш билет на 30 дней. П"
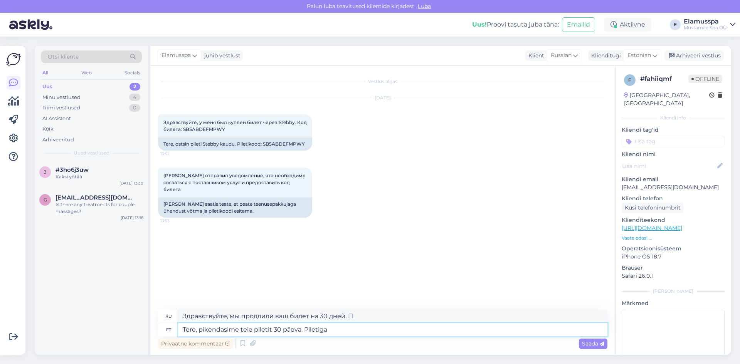
type textarea "Tere, pikendasime teie piletit 30 päeva. Piletiga"
type textarea "Здравствуйте, мы продлили ваш билет на 30 дней. С билетом"
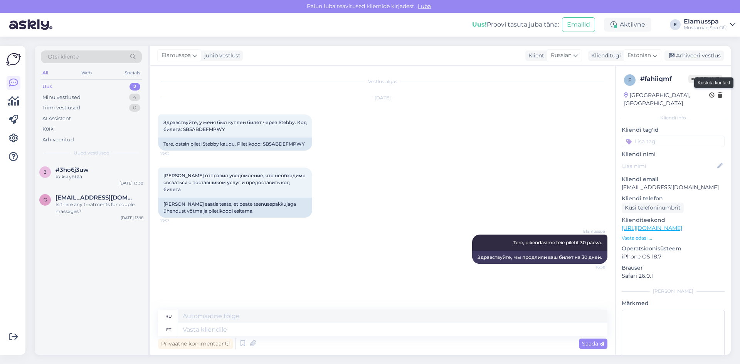
click at [717, 97] on icon at bounding box center [719, 95] width 5 height 5
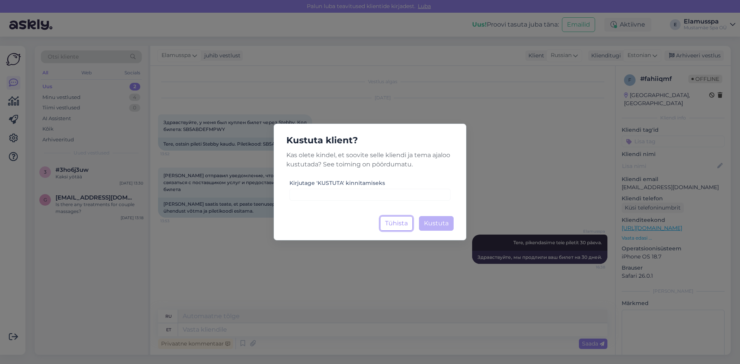
click at [401, 225] on button "Tühista" at bounding box center [396, 223] width 33 height 15
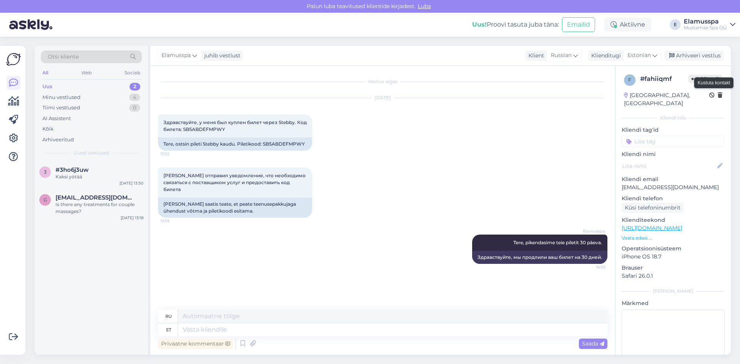
click at [717, 97] on icon at bounding box center [719, 95] width 5 height 5
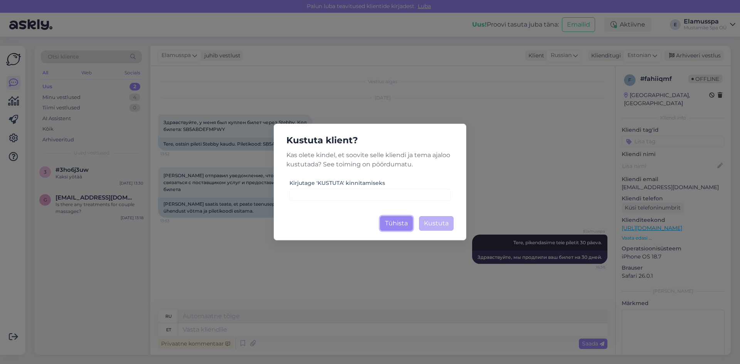
click at [395, 221] on button "Tühista" at bounding box center [396, 223] width 33 height 15
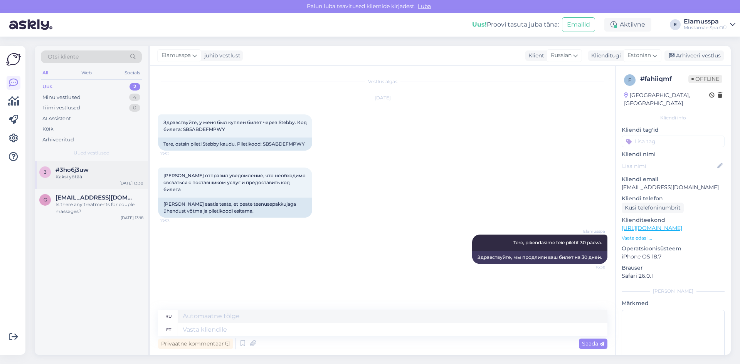
click at [88, 181] on div "3 #3ho6j3uw Kaksi yötää Oct 2 13:30" at bounding box center [91, 175] width 113 height 28
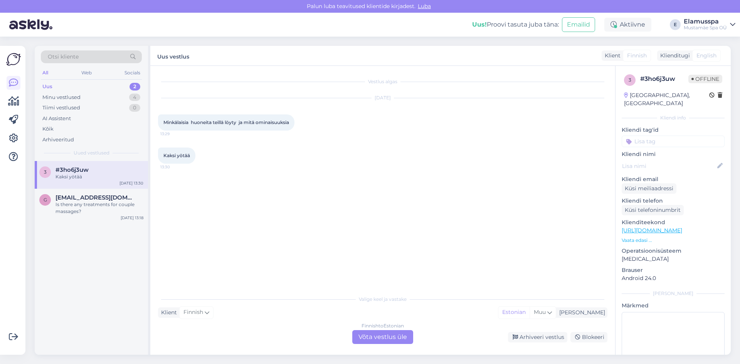
click at [383, 332] on div "Finnish to Estonian Võta vestlus üle" at bounding box center [382, 337] width 61 height 14
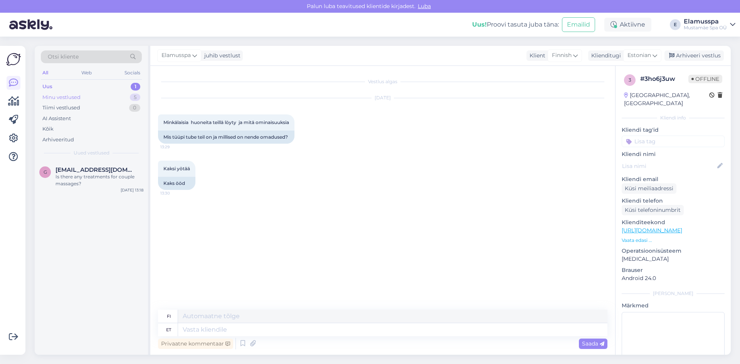
click at [89, 97] on div "Minu vestlused 5" at bounding box center [91, 97] width 101 height 11
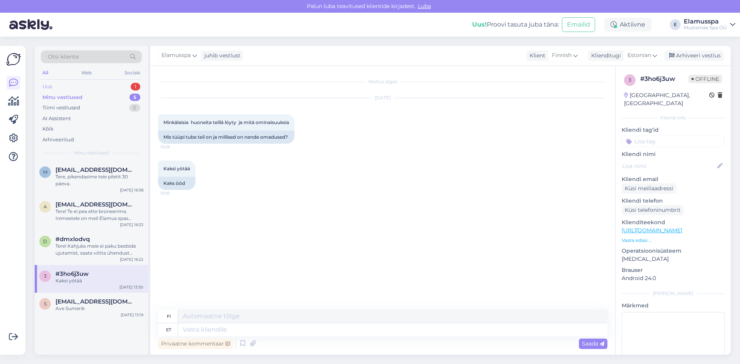
click at [82, 91] on div "Uus 1" at bounding box center [91, 86] width 101 height 11
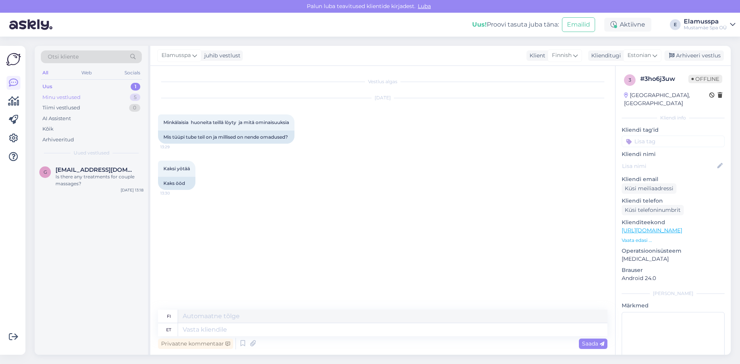
click at [100, 98] on div "Minu vestlused 5" at bounding box center [91, 97] width 101 height 11
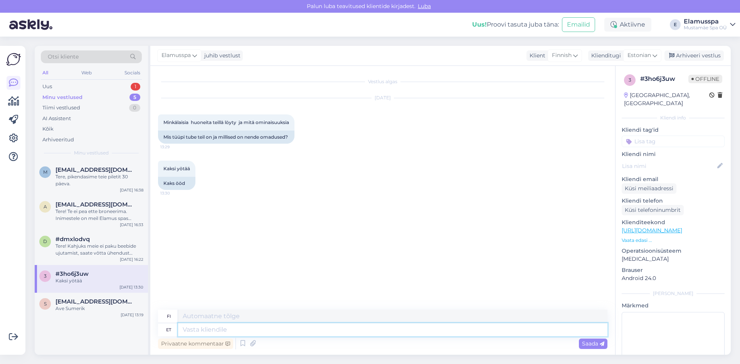
click at [284, 330] on textarea at bounding box center [392, 329] width 429 height 13
click at [595, 333] on textarea "Tere, kahjuks me ei ole hotell ;(" at bounding box center [392, 329] width 429 height 13
click at [597, 342] on span "Saada" at bounding box center [593, 343] width 22 height 7
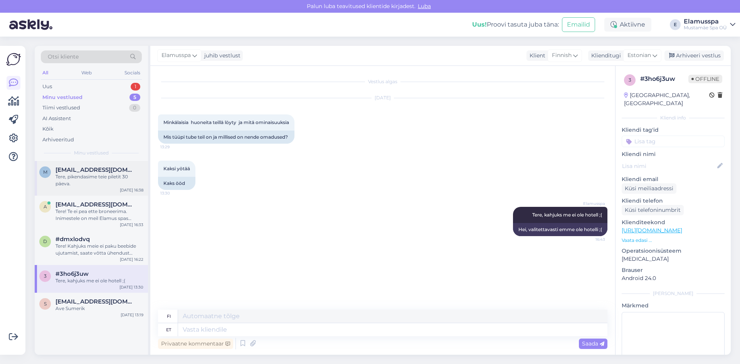
click at [92, 181] on div "Tere, pikendasime teie piletit 30 päeva." at bounding box center [99, 180] width 88 height 14
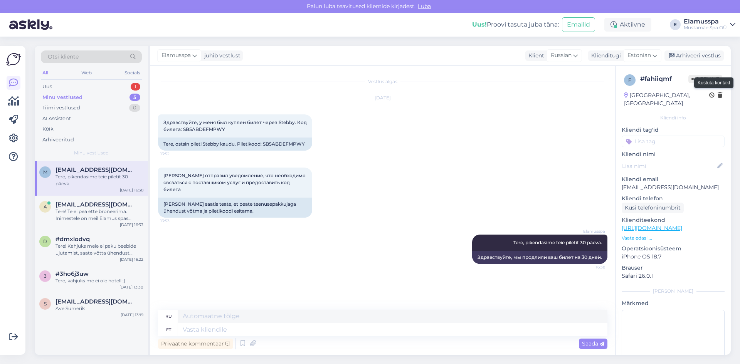
click at [717, 97] on icon at bounding box center [719, 95] width 5 height 5
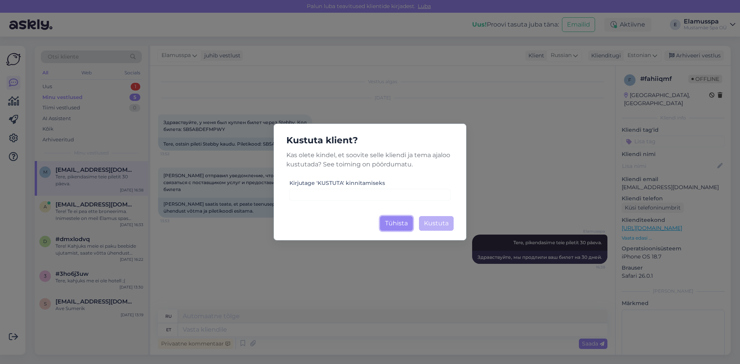
click at [394, 221] on button "Tühista" at bounding box center [396, 223] width 33 height 15
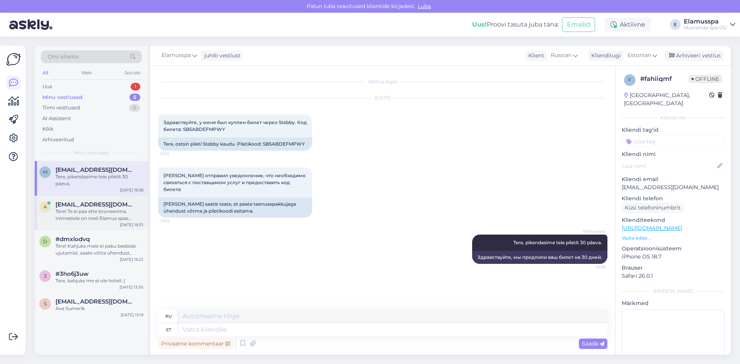
click at [66, 212] on div "Tere! Te ei pea ette broneerima. Inimestele on meil Elamus spas piirang, et mak…" at bounding box center [99, 215] width 88 height 14
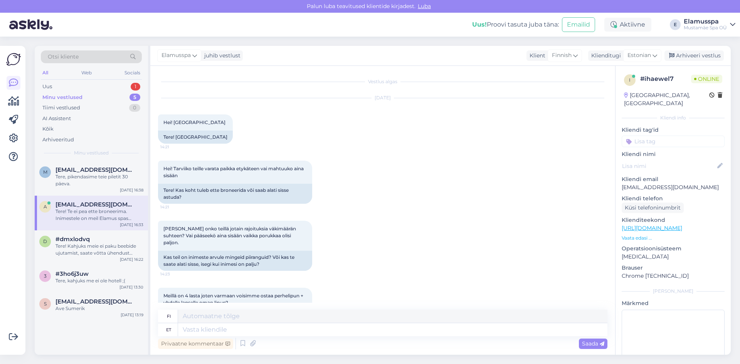
scroll to position [118, 0]
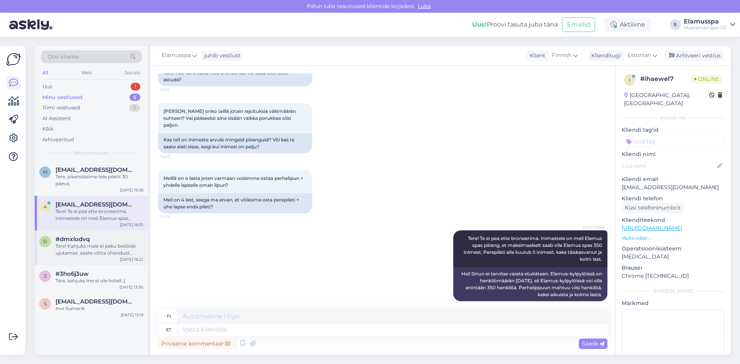
click at [60, 245] on div "Tere! Kahjuks meie ei paku beebide ujutamist, saate [PERSON_NAME] ühendust Gara…" at bounding box center [99, 250] width 88 height 14
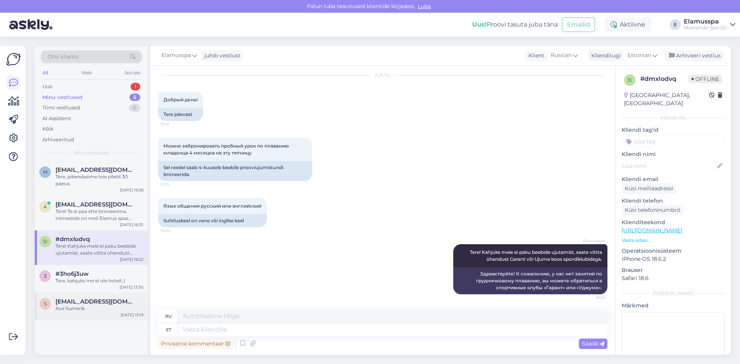
click at [68, 302] on span "[EMAIL_ADDRESS][DOMAIN_NAME]" at bounding box center [95, 301] width 80 height 7
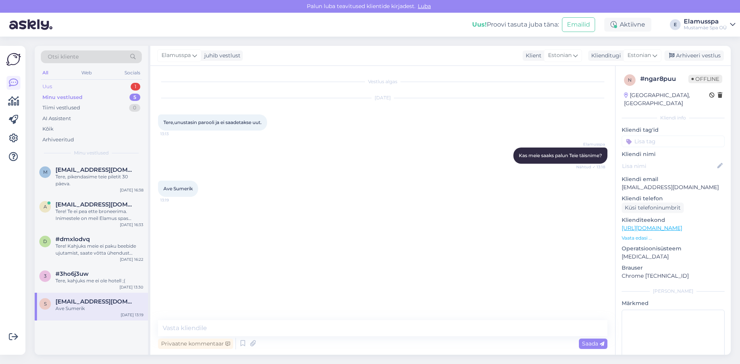
click at [97, 88] on div "Uus 1" at bounding box center [91, 86] width 101 height 11
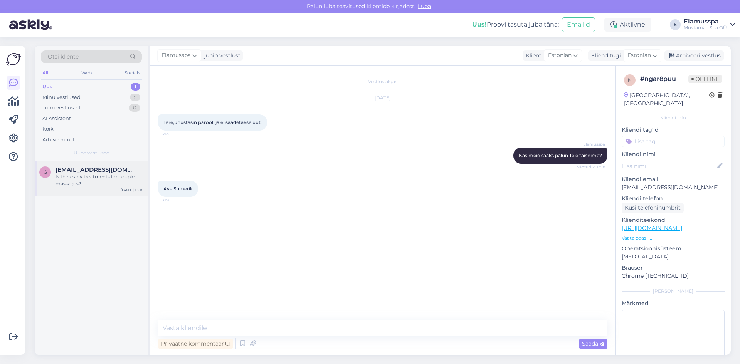
click at [89, 189] on div "g giwrgosxania@gmail.com Is there any treatments for couple massages? Oct 2 13:…" at bounding box center [91, 178] width 113 height 35
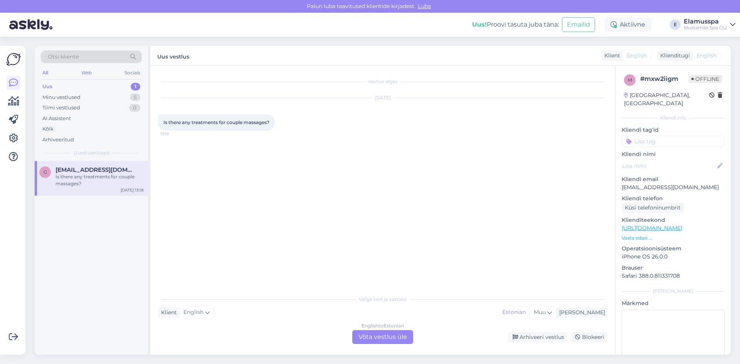
click at [393, 346] on div "Vestlus algas Oct 2 2025 Is there any treatments for couple massages? 13:18 Val…" at bounding box center [382, 210] width 465 height 289
click at [394, 341] on div "English to Estonian Võta vestlus üle" at bounding box center [382, 337] width 61 height 14
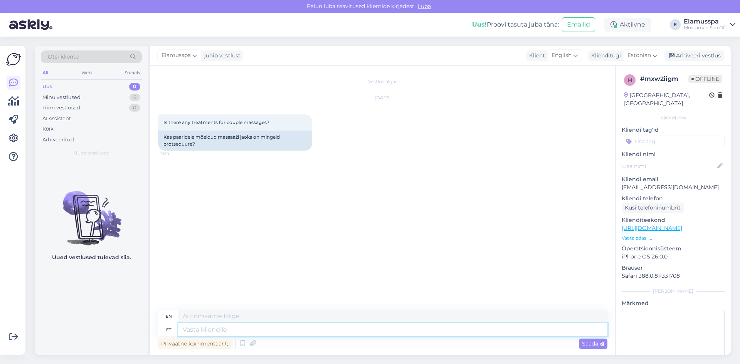
click at [252, 325] on textarea at bounding box center [392, 329] width 429 height 13
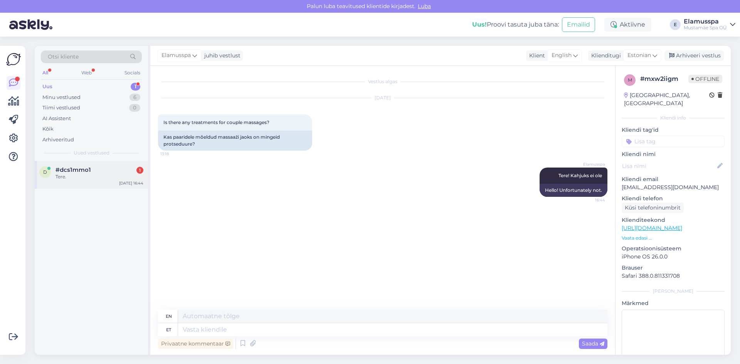
click at [77, 183] on div "d #dcs1mmo1 1 Tere. Oct 2 16:44" at bounding box center [91, 175] width 113 height 28
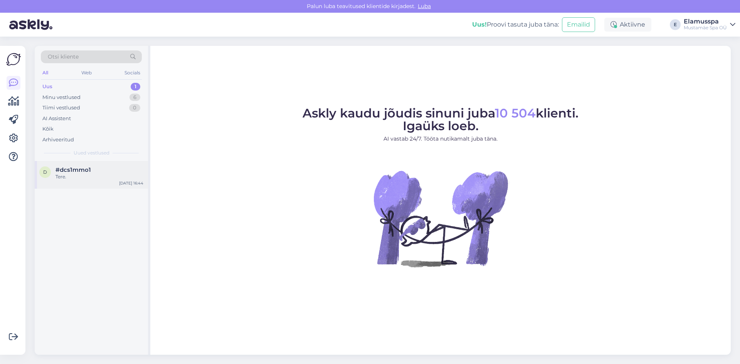
click at [85, 165] on div "d #dcs1mmo1 Tere. [DATE] 16:44" at bounding box center [91, 175] width 113 height 28
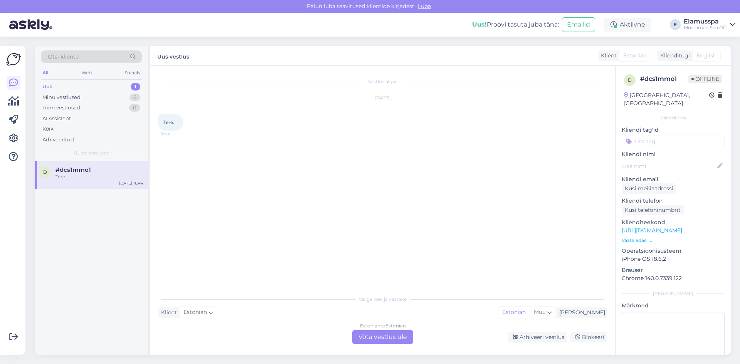
click at [400, 339] on div "Estonian to Estonian Võta vestlus üle" at bounding box center [382, 337] width 61 height 14
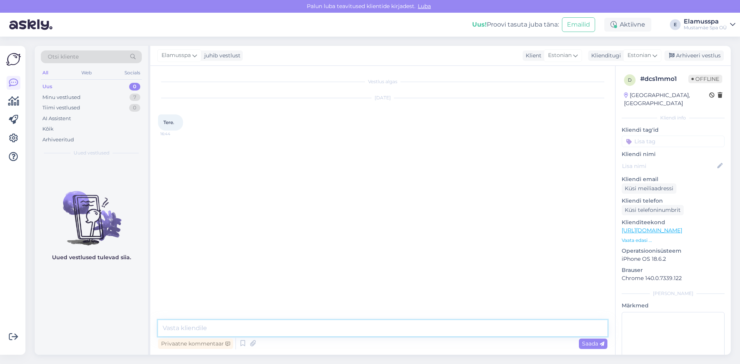
click at [246, 331] on textarea at bounding box center [382, 328] width 449 height 16
type textarea "Tere."
click at [679, 57] on div "Arhiveeri vestlus" at bounding box center [693, 55] width 59 height 10
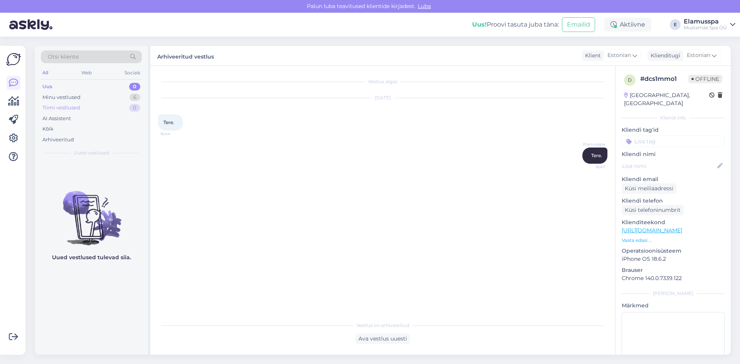
click at [115, 105] on div "Tiimi vestlused 0" at bounding box center [91, 107] width 101 height 11
click at [124, 96] on div "Minu vestlused 6" at bounding box center [91, 97] width 101 height 11
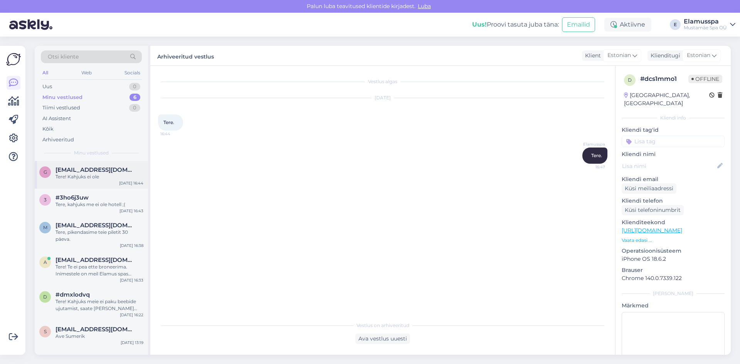
click at [110, 179] on div "Tere! Kahjuks ei ole" at bounding box center [99, 176] width 88 height 7
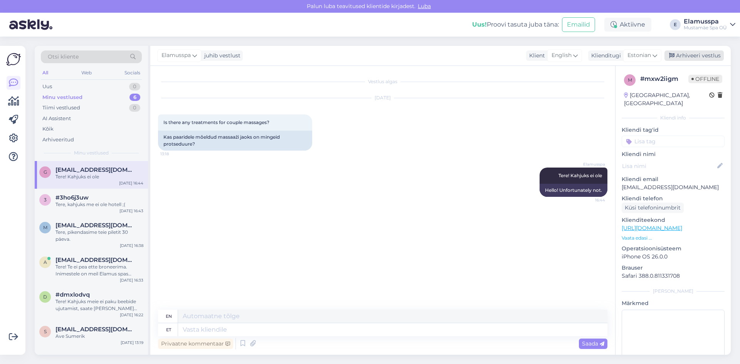
click at [712, 56] on div "Arhiveeri vestlus" at bounding box center [693, 55] width 59 height 10
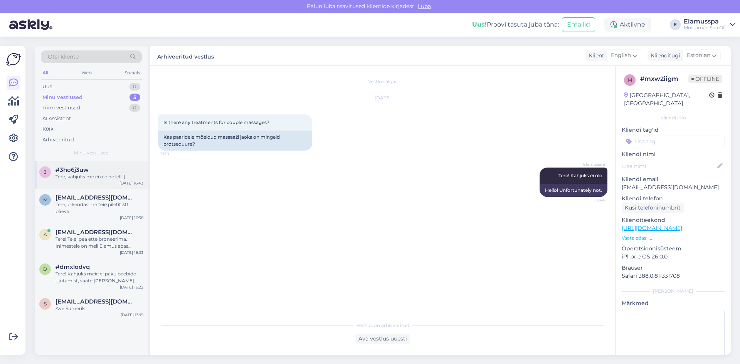
click at [88, 170] on span "#3ho6j3uw" at bounding box center [71, 169] width 33 height 7
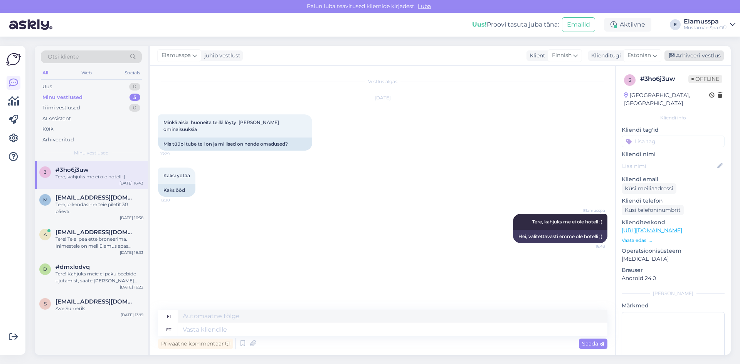
click at [700, 55] on div "Arhiveeri vestlus" at bounding box center [693, 55] width 59 height 10
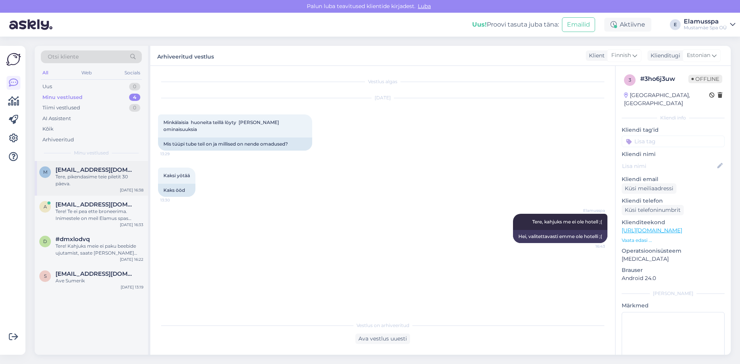
click at [112, 173] on span "[EMAIL_ADDRESS][DOMAIN_NAME]" at bounding box center [95, 169] width 80 height 7
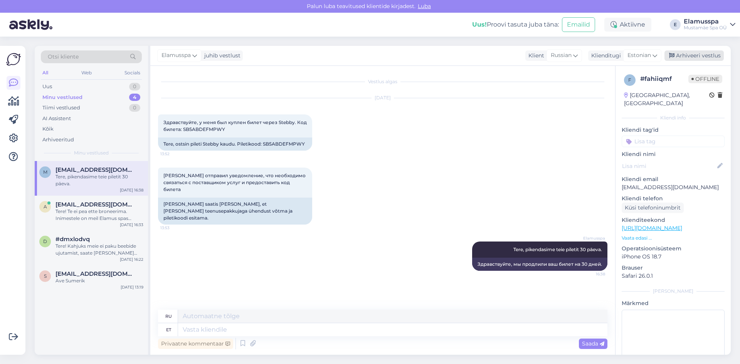
click at [700, 59] on div "Arhiveeri vestlus" at bounding box center [693, 55] width 59 height 10
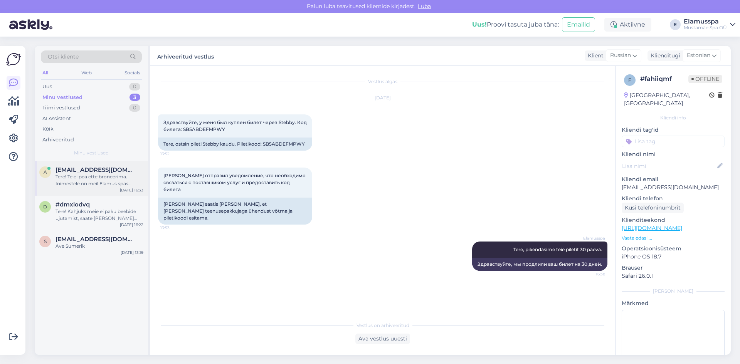
click at [101, 185] on div "Tere! Te ei pea ette broneerima. Inimestele on meil Elamus spas piirang, et mak…" at bounding box center [99, 180] width 88 height 14
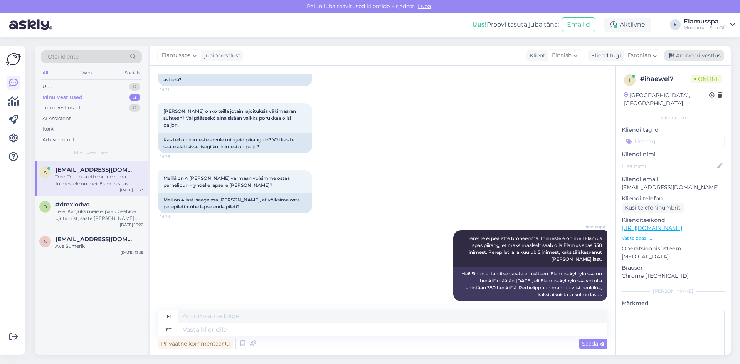
click at [703, 57] on div "Arhiveeri vestlus" at bounding box center [693, 55] width 59 height 10
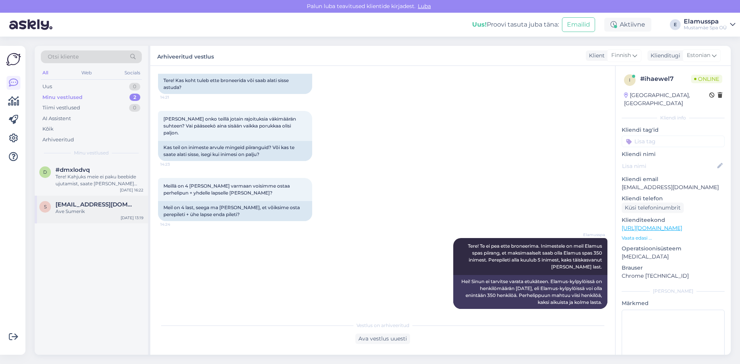
click at [122, 198] on div "s [EMAIL_ADDRESS][DOMAIN_NAME] Ave Sumerik [DATE] 13:19" at bounding box center [91, 210] width 113 height 28
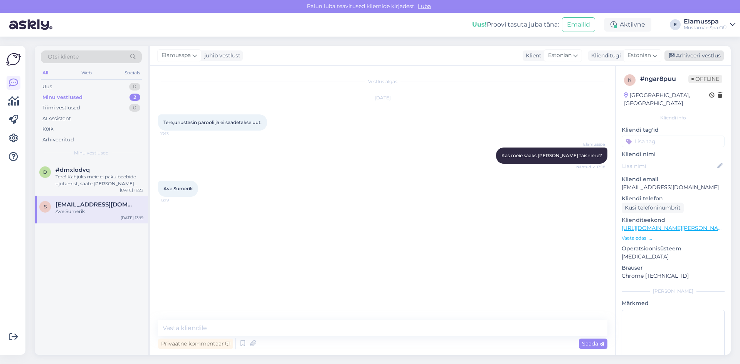
click at [699, 55] on div "Arhiveeri vestlus" at bounding box center [693, 55] width 59 height 10
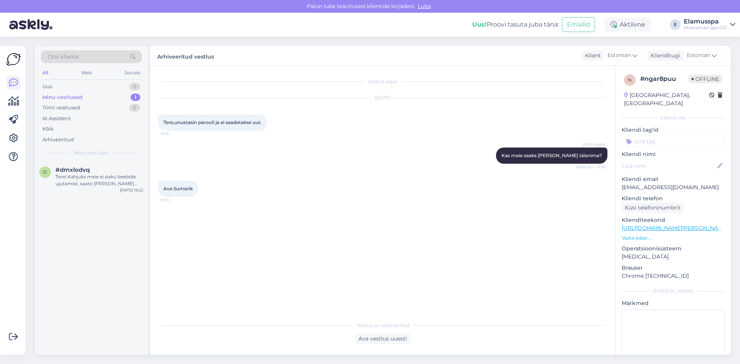
click at [125, 188] on div "[DATE] 16:22" at bounding box center [132, 190] width 24 height 6
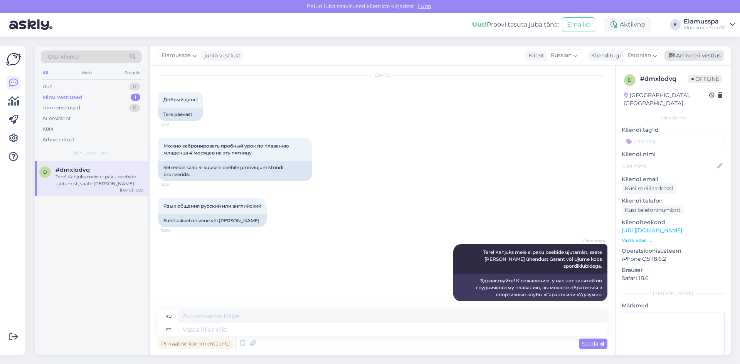
click at [699, 53] on div "Arhiveeri vestlus" at bounding box center [693, 55] width 59 height 10
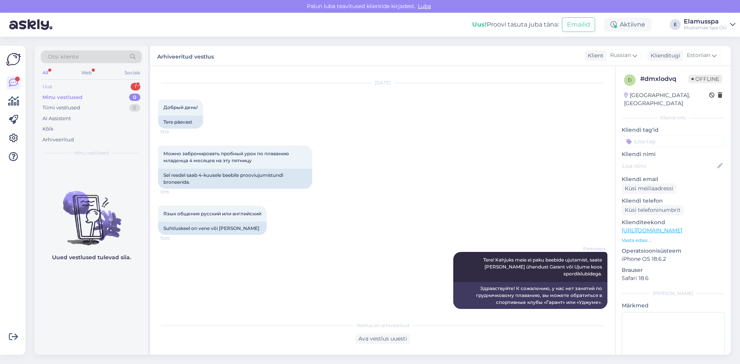
click at [104, 83] on div "Uus 1" at bounding box center [91, 86] width 101 height 11
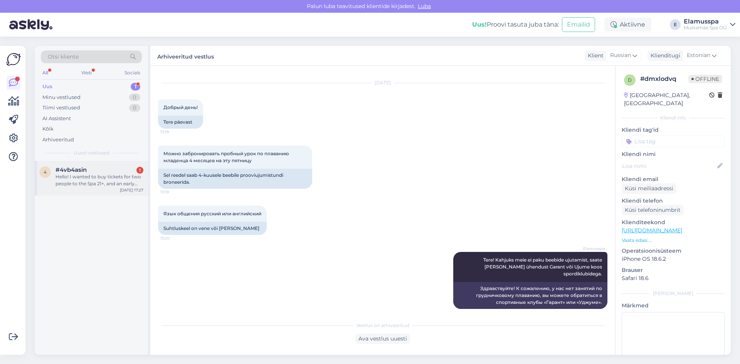
click at [118, 167] on div "#4vb4asin 1" at bounding box center [99, 169] width 88 height 7
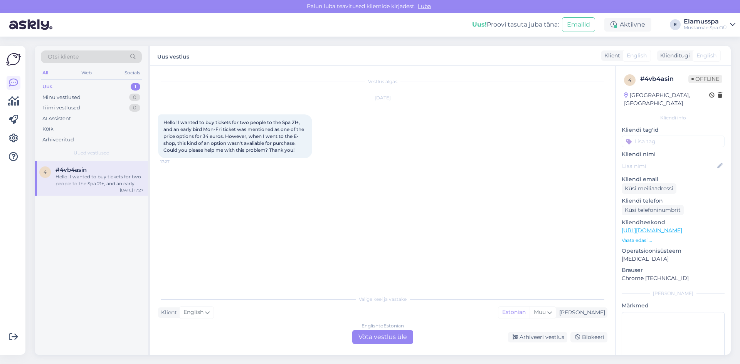
scroll to position [0, 0]
click at [370, 332] on div "English to Estonian Võta vestlus üle" at bounding box center [382, 337] width 61 height 14
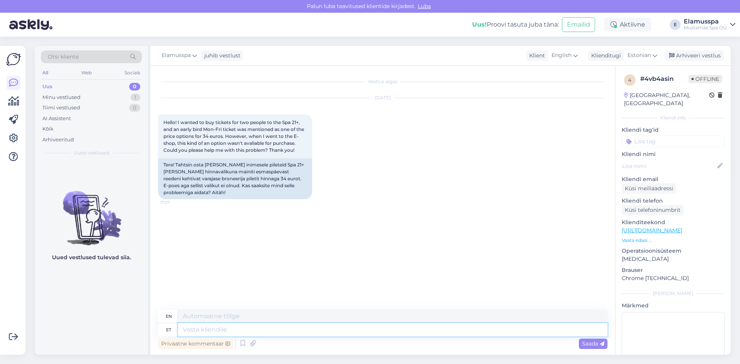
click at [301, 335] on textarea at bounding box center [392, 329] width 429 height 13
type textarea "Hello, we"
type textarea "Hello,"
type textarea "Hello, we"
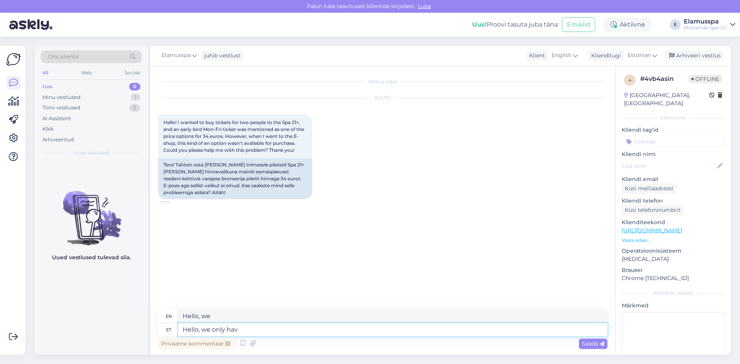
type textarea "Hello, we only have"
type textarea "Hello, we only"
type textarea "Hello, we only have a"
type textarea "Hello, we only have"
type textarea "Hello, we only have a 3"
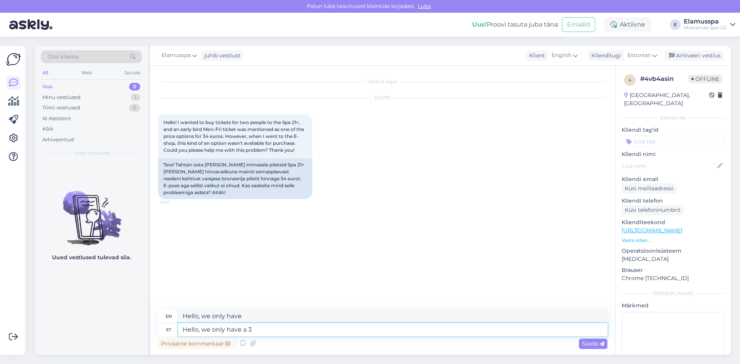
type textarea "Hello, we only have a"
type textarea "Hello, we only have a 39 e"
type textarea "Hello, we only have a 39"
type textarea "Hello, we only have a 39 euro"
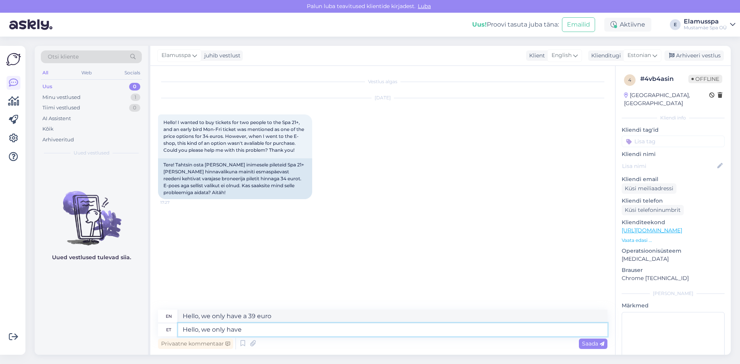
type textarea "Hello, we only have"
type textarea "Hello, we only have a 39"
type textarea "Hello, we only hav"
type textarea "Hello, we only have"
type textarea "Hello, we only e"
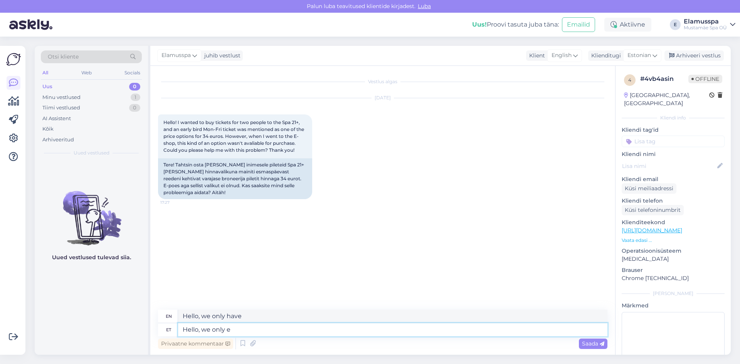
type textarea "Hello, we only"
type textarea "Hello, we only evening ti"
type textarea "Hello, we only have evening"
type textarea "Hello, we only evening tickets t"
type textarea "Hello, we only have evening tickets"
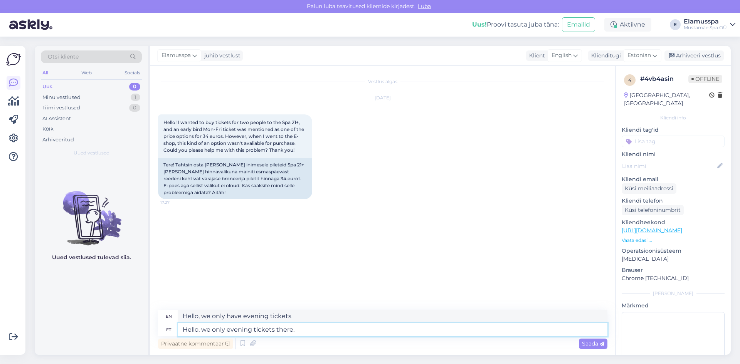
type textarea "Hello, we only evening tickets there. Y"
type textarea "Hello, we only have evening tickets there."
type textarea "Hello, we only evening tickets there. You can"
type textarea "Hello, we only have evening tickets there. You"
type textarea "Hello, we only evening tickets there. You can bu"
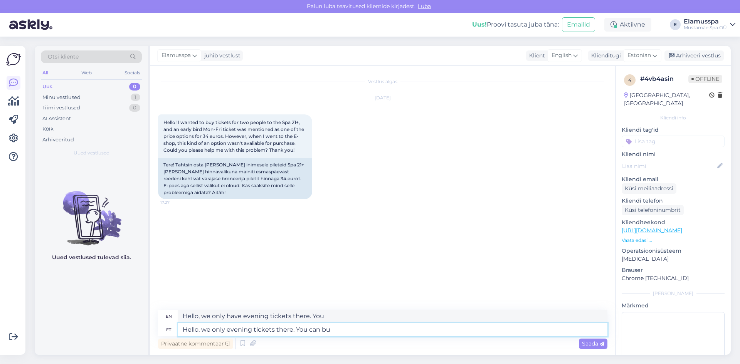
type textarea "Hello, we only have evening tickets there. You can"
type textarea "Hello, we only evening tickets there. You can buy"
type textarea "Hello, we only have evening tickets there. You can buy"
type textarea "Hello, we only evening tickets there. You can buy the"
type textarea "Hello, we only have evening tickets there. You can buy the"
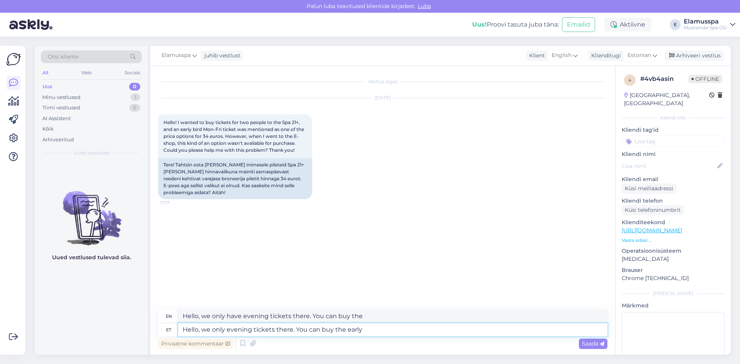
type textarea "Hello, we only evening tickets there. You can buy the early b"
type textarea "Hello, we only have evening tickets there. You can buy the early"
type textarea "Hello, we only evening tickets there. You can buy the early bird"
type textarea "Hello, we only have evening tickets there. You can buy the early bird"
type textarea "Hello, we only evening tickets there. You can buy the early bird ticket w"
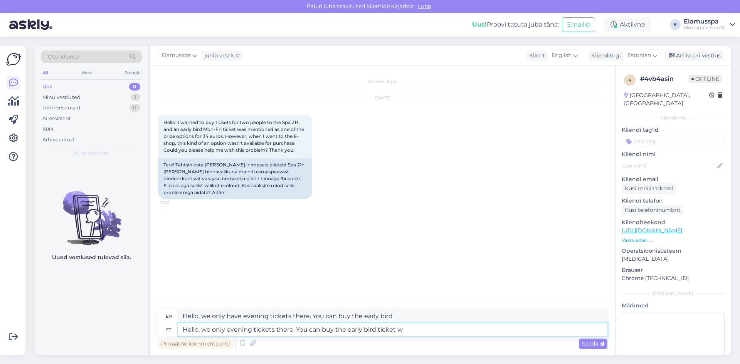
type textarea "Hello, we only have evening tickets there. You can buy the early bird ticket"
type textarea "Hello, we only evening tickets there. You can buy the early bird ticket when yo"
type textarea "Hello, we only have evening tickets there. You can buy the early bird ticket wh…"
type textarea "Hello, we only evening tickets there. You can buy the early bird ticket when yo…"
type textarea "Hello, we only have evening tickets there. You can buy the early bird ticket wh…"
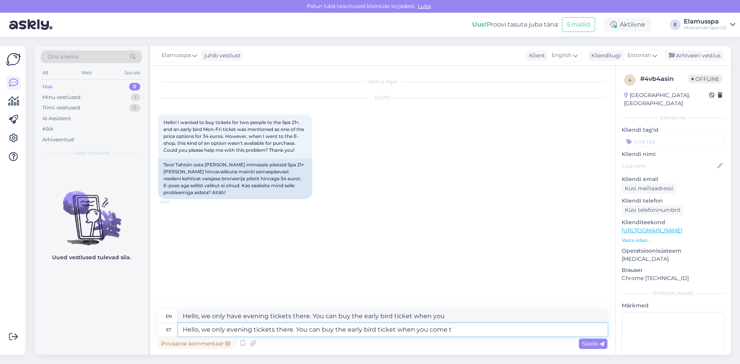
type textarea "Hello, we only evening tickets there. You can buy the early bird ticket when yo…"
type textarea "Hello, we only have evening tickets there. You can buy the early bird ticket wh…"
type textarea "Hello, we only evening tickets there. You can buy the early bird ticket when yo…"
type textarea "Hello, we only have evening tickets there. You can buy the early bird ticket wh…"
type textarea "Hello, we only evening tickets there. You can buy the early bird ticket when yo…"
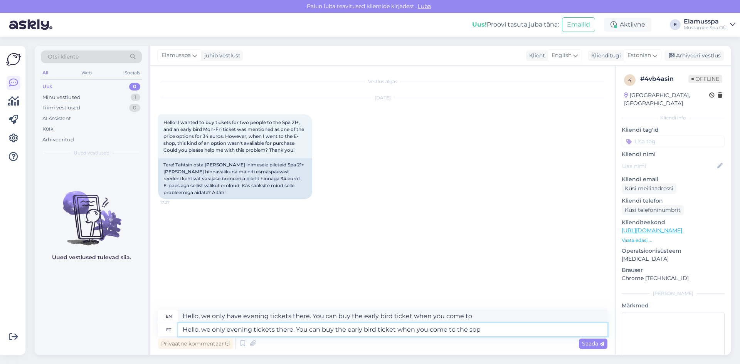
type textarea "Hello, we only have evening tickets there. You can buy the early bird ticket wh…"
type textarea "Hello, we only evening tickets there. You can buy the early bird ticket when yo…"
type textarea "Hello, we only have evening tickets there. You can buy the early bird ticket wh…"
click at [227, 331] on textarea "Hello, we only evening tickets there. You can buy the early bird ticket when yo…" at bounding box center [392, 329] width 429 height 13
click at [307, 328] on textarea "Hello, we only have evening tickets there. You can buy the early bird ticket wh…" at bounding box center [392, 329] width 429 height 13
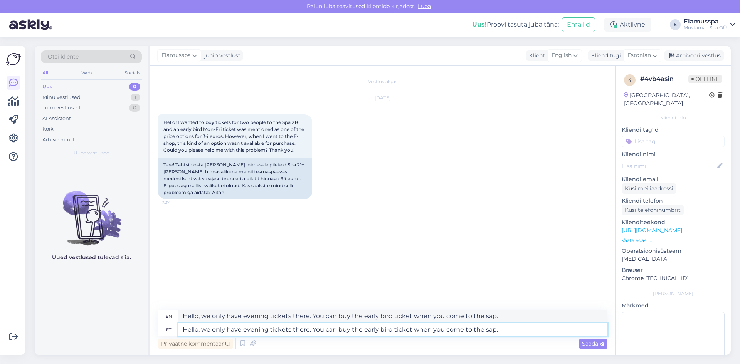
click at [374, 331] on textarea "Hello, we only have evening tickets there. You can buy the early bird ticket wh…" at bounding box center [392, 329] width 429 height 13
drag, startPoint x: 490, startPoint y: 331, endPoint x: 482, endPoint y: 331, distance: 8.9
click at [482, 331] on textarea "Hello, we only have evening tickets there. You can buy the early bird ticket wh…" at bounding box center [392, 329] width 429 height 13
drag, startPoint x: 492, startPoint y: 332, endPoint x: 484, endPoint y: 330, distance: 8.6
click at [484, 330] on textarea "Hello, we only have evening tickets there. You can buy the early bird ticket wh…" at bounding box center [392, 329] width 429 height 13
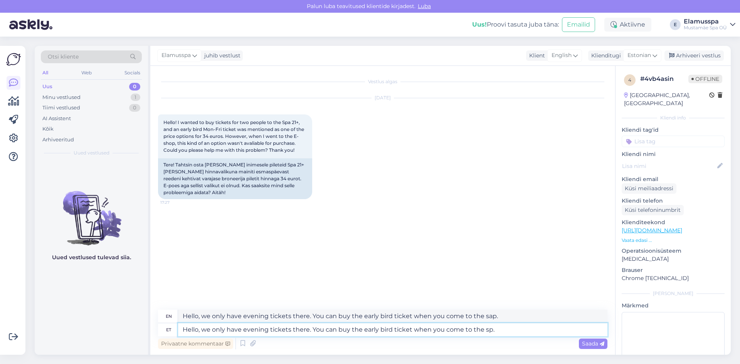
type textarea "Hello, we only have evening tickets there. You can buy the early bird ticket wh…"
click at [572, 278] on div "Vestlus algas [DATE] Hello! I wanted to buy tickets for two people to the Spa 2…" at bounding box center [386, 188] width 456 height 229
click at [591, 346] on span "Saada" at bounding box center [593, 343] width 22 height 7
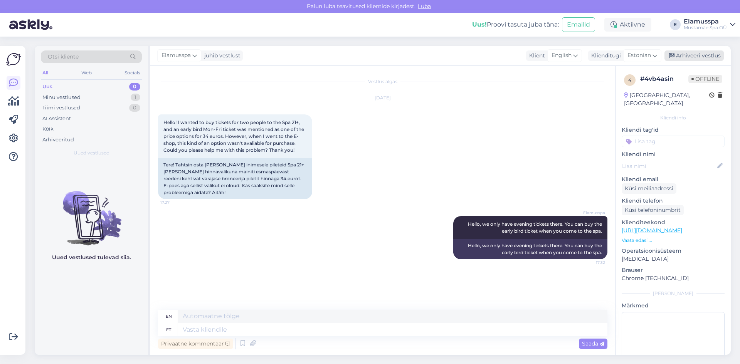
click at [678, 51] on div "Arhiveeri vestlus" at bounding box center [693, 55] width 59 height 10
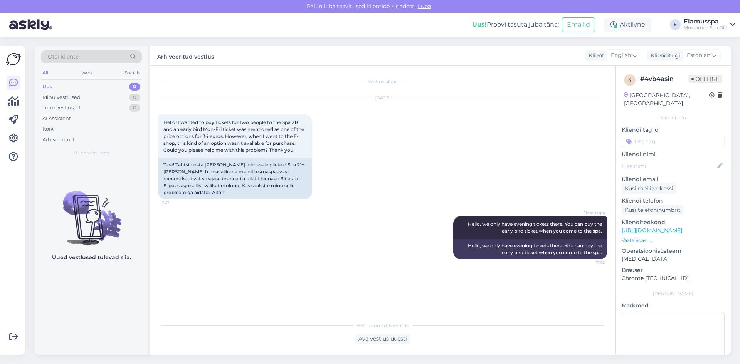
click at [362, 236] on div "Elamusspa Hello, we only have evening tickets there. You can buy the early bird…" at bounding box center [382, 238] width 449 height 60
drag, startPoint x: 373, startPoint y: 345, endPoint x: 372, endPoint y: 368, distance: 23.5
click at [372, 364] on html "[PERSON_NAME] teavitused klientide kirjadest. Luba Uus! Proovi tasuta [PERSON_N…" at bounding box center [370, 182] width 740 height 364
